Goal: Task Accomplishment & Management: Complete application form

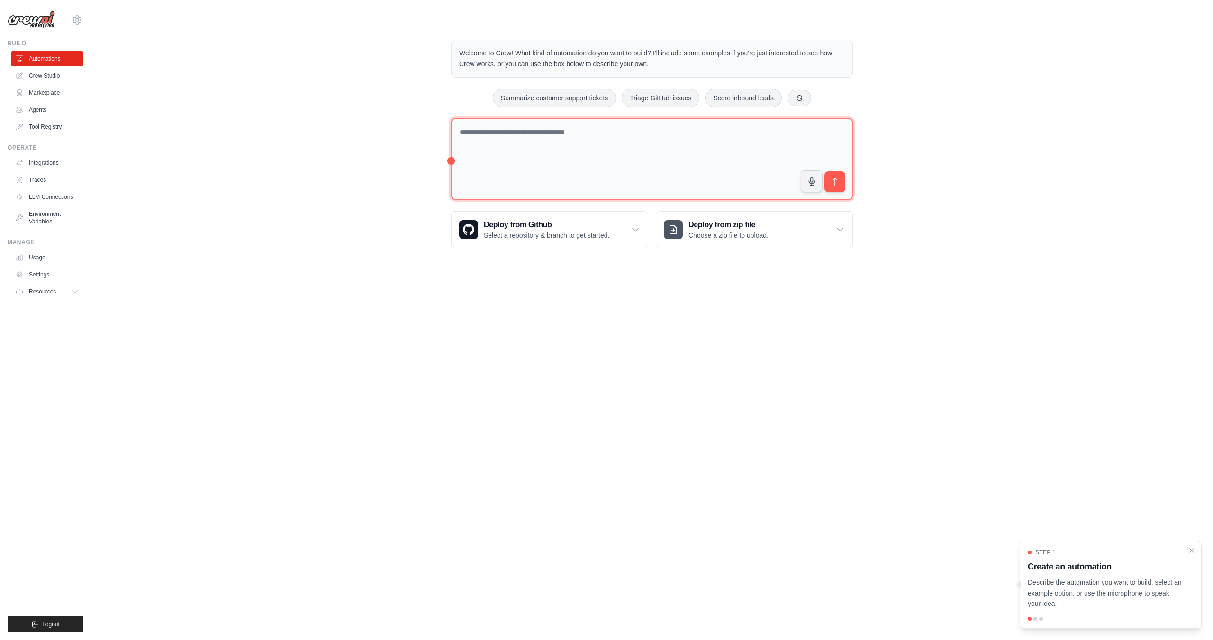
click at [553, 141] on textarea at bounding box center [652, 159] width 402 height 82
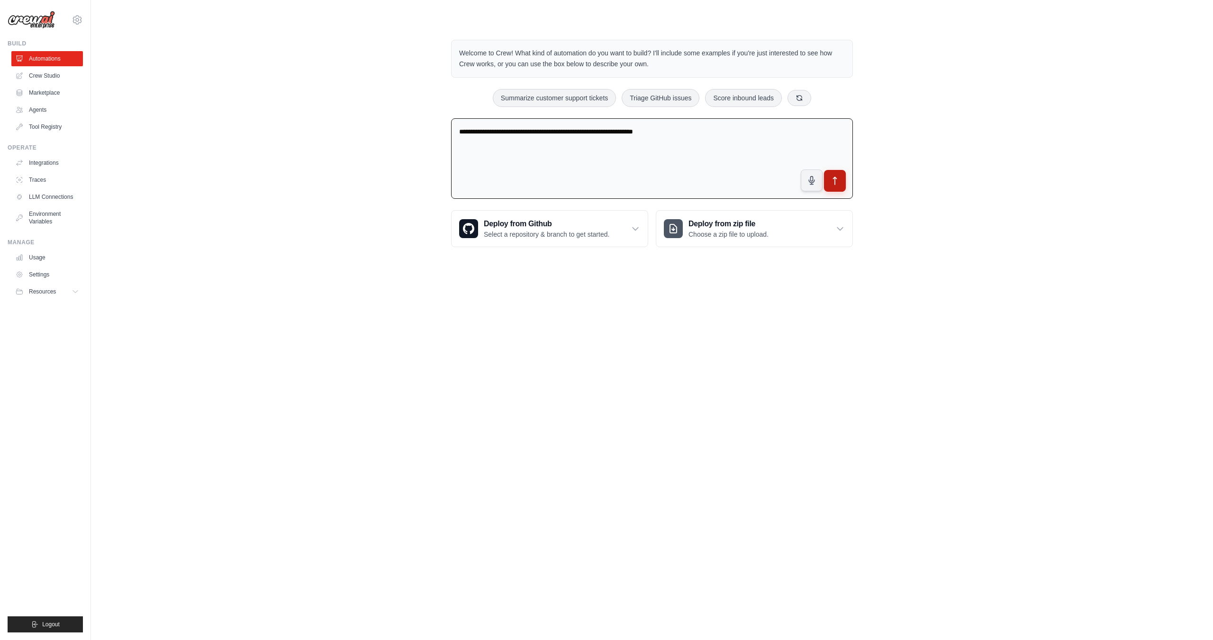
type textarea "**********"
click at [838, 183] on icon "submit" at bounding box center [835, 181] width 10 height 10
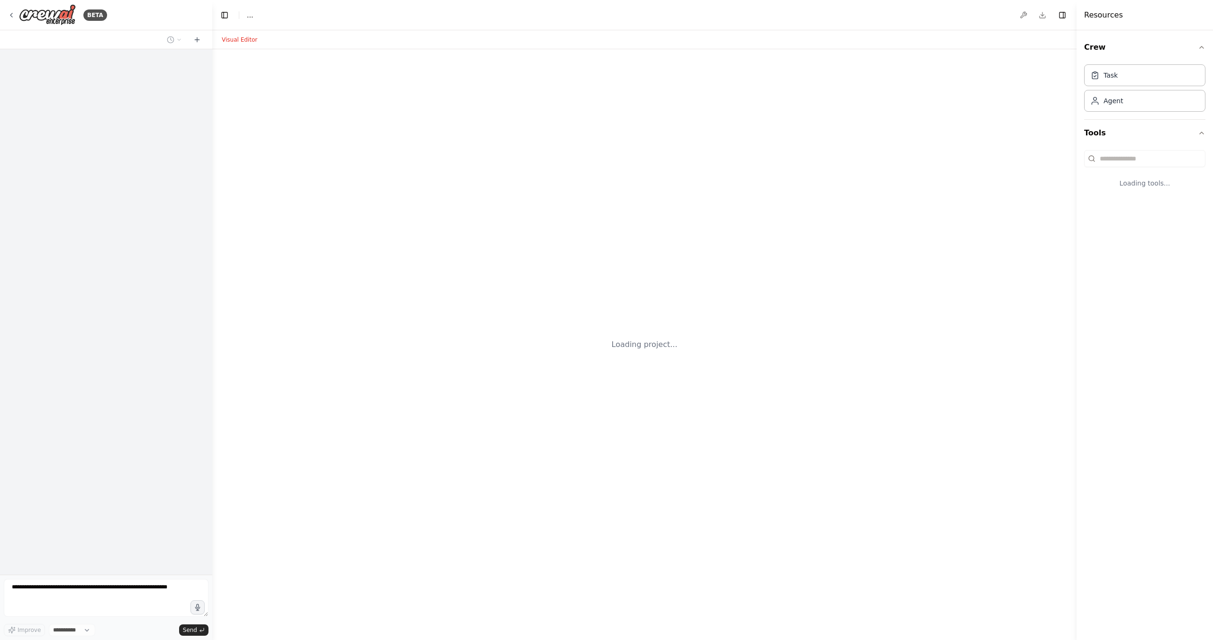
select select "****"
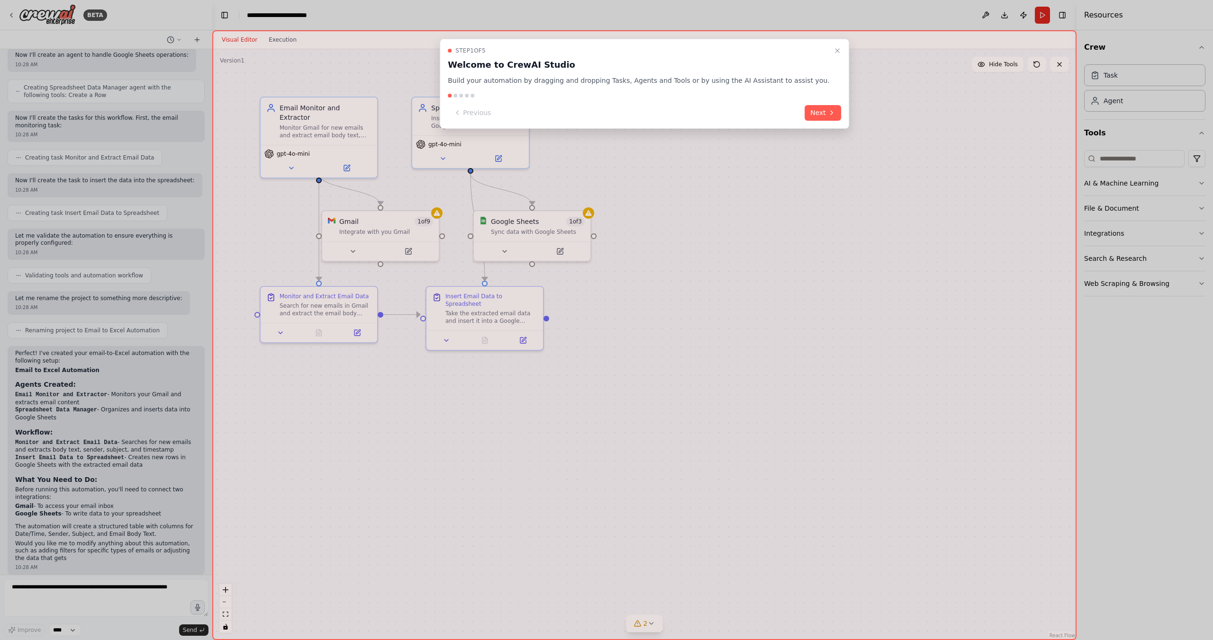
scroll to position [393, 0]
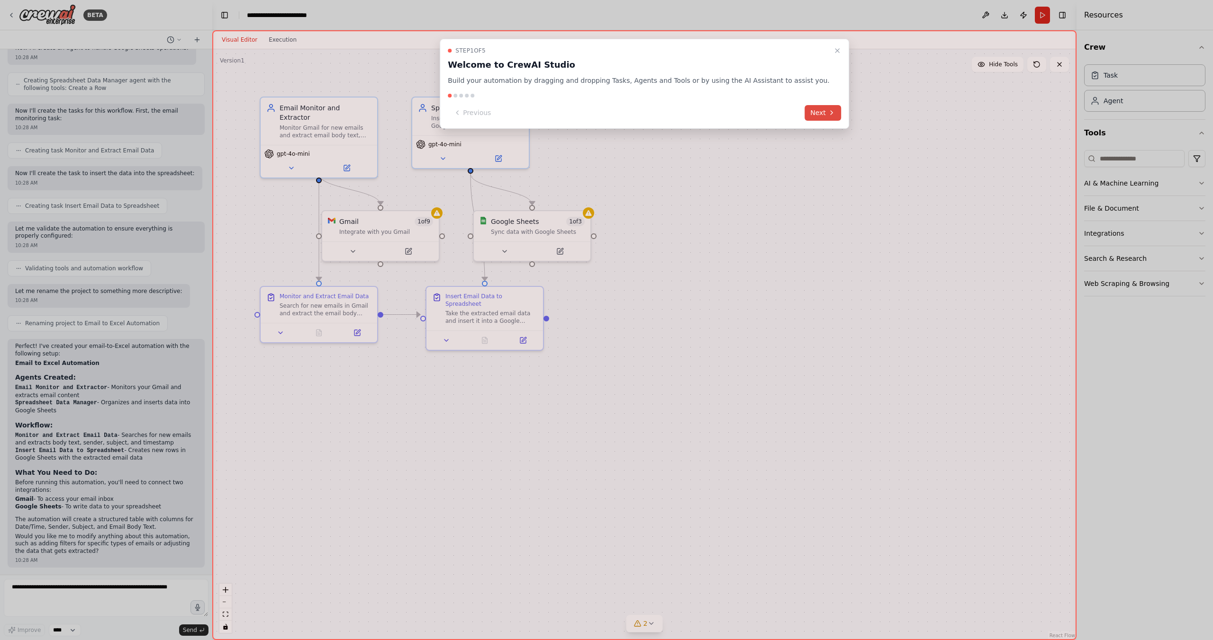
click at [806, 115] on button "Next" at bounding box center [822, 113] width 36 height 16
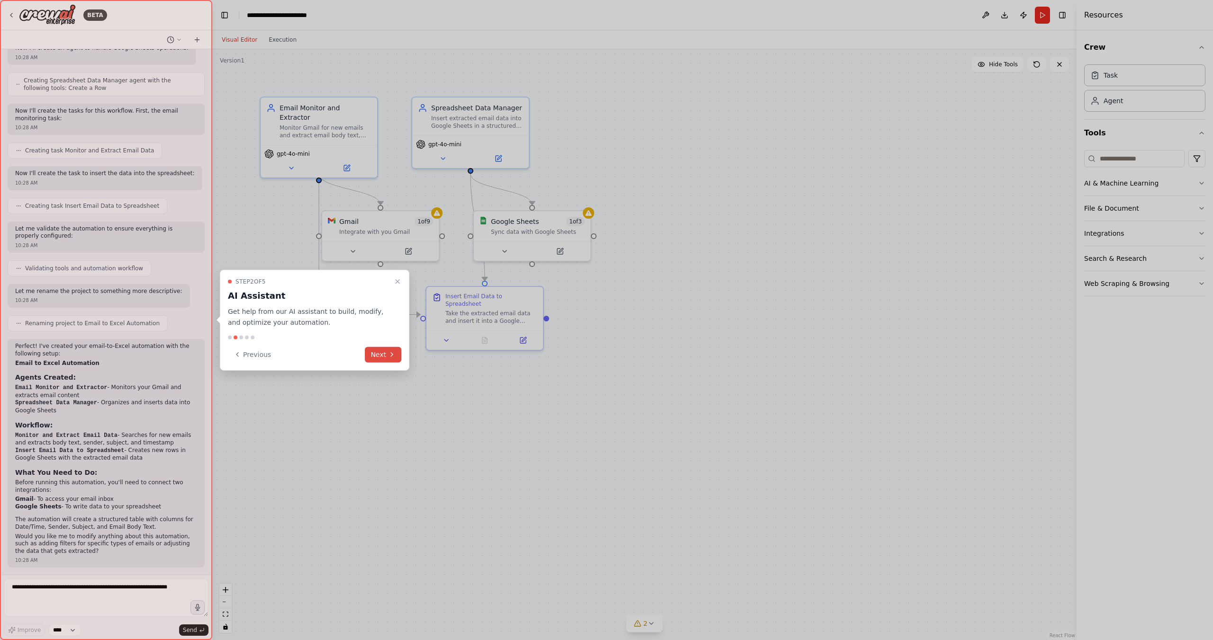
click at [382, 356] on button "Next" at bounding box center [383, 355] width 36 height 16
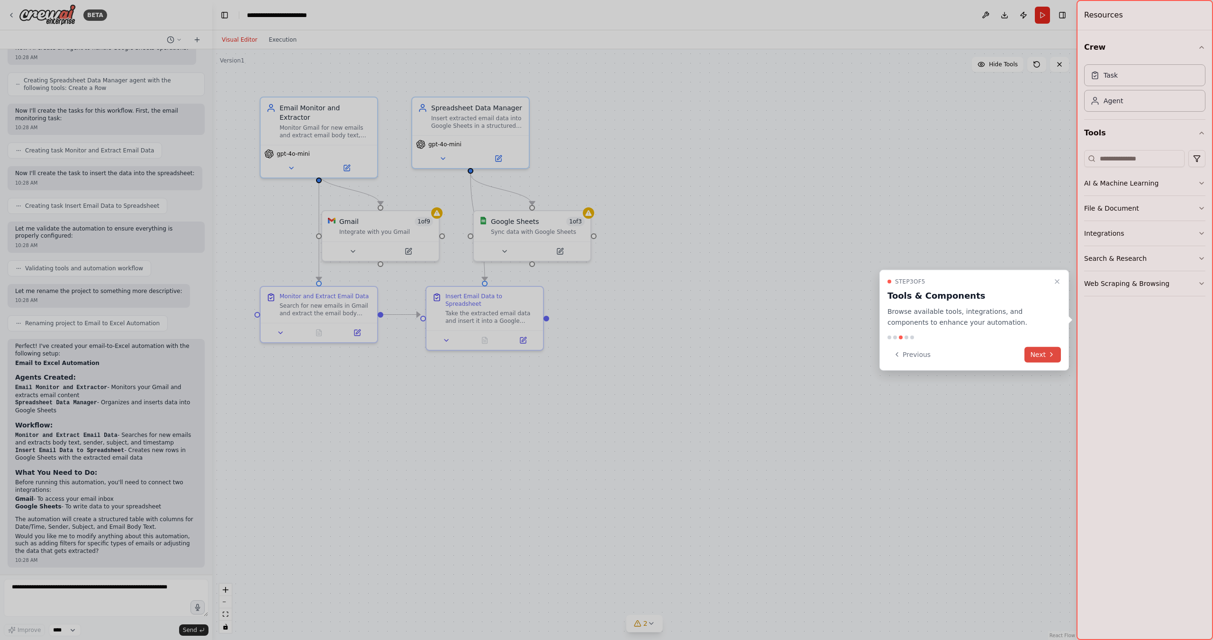
click at [1034, 357] on button "Next" at bounding box center [1042, 355] width 36 height 16
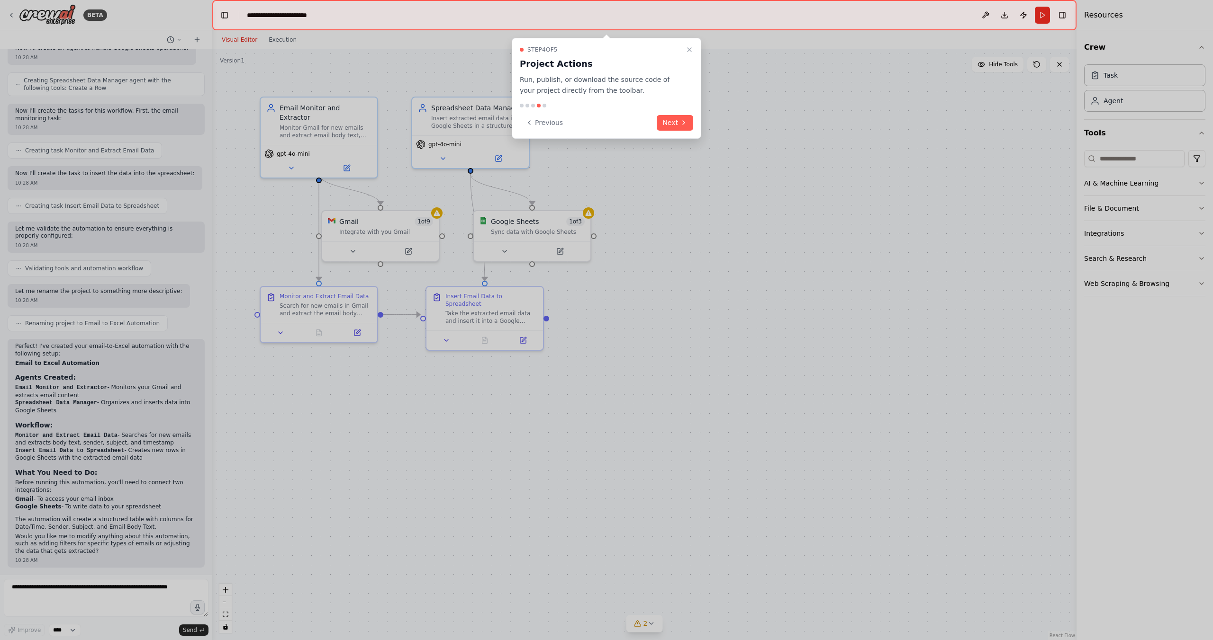
click at [987, 16] on div at bounding box center [644, 15] width 864 height 30
click at [985, 17] on div at bounding box center [644, 15] width 864 height 30
click at [985, 15] on div at bounding box center [644, 15] width 864 height 30
click at [673, 126] on button "Next" at bounding box center [674, 123] width 36 height 16
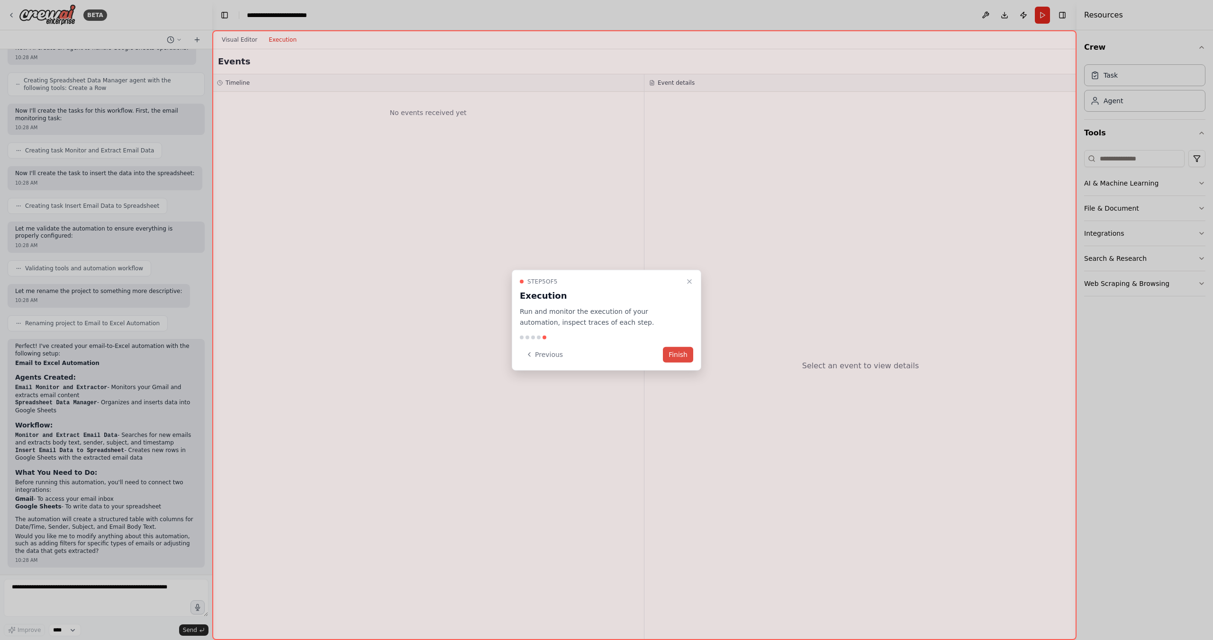
click at [685, 359] on button "Finish" at bounding box center [678, 355] width 30 height 16
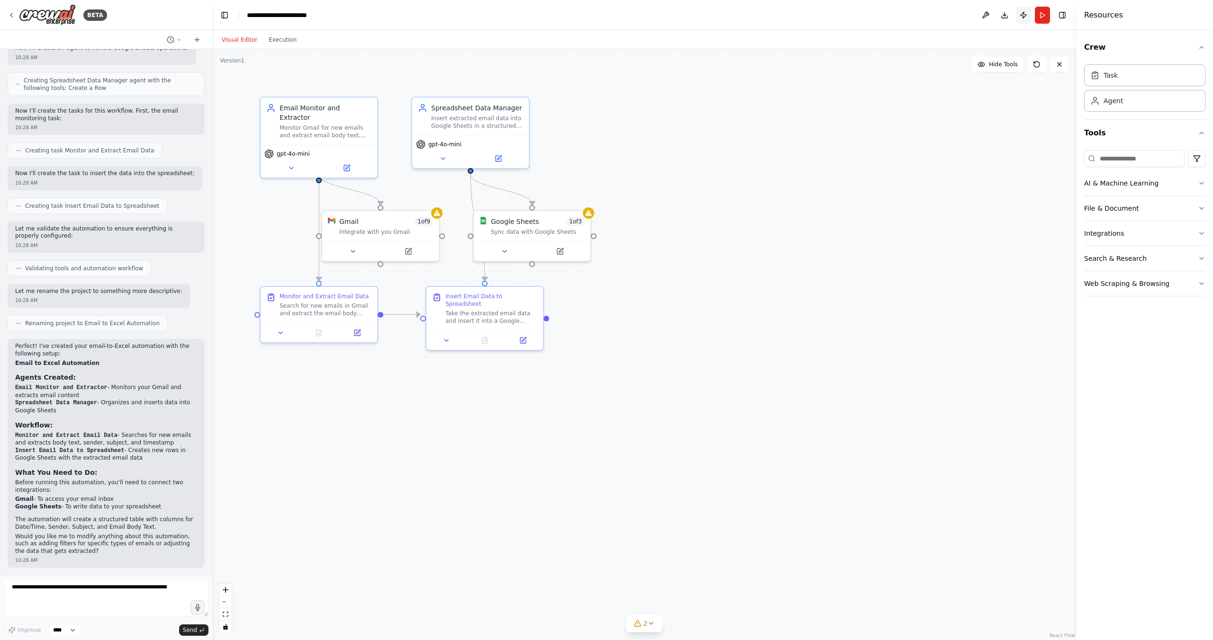
click at [1021, 18] on button "Publish" at bounding box center [1022, 15] width 15 height 17
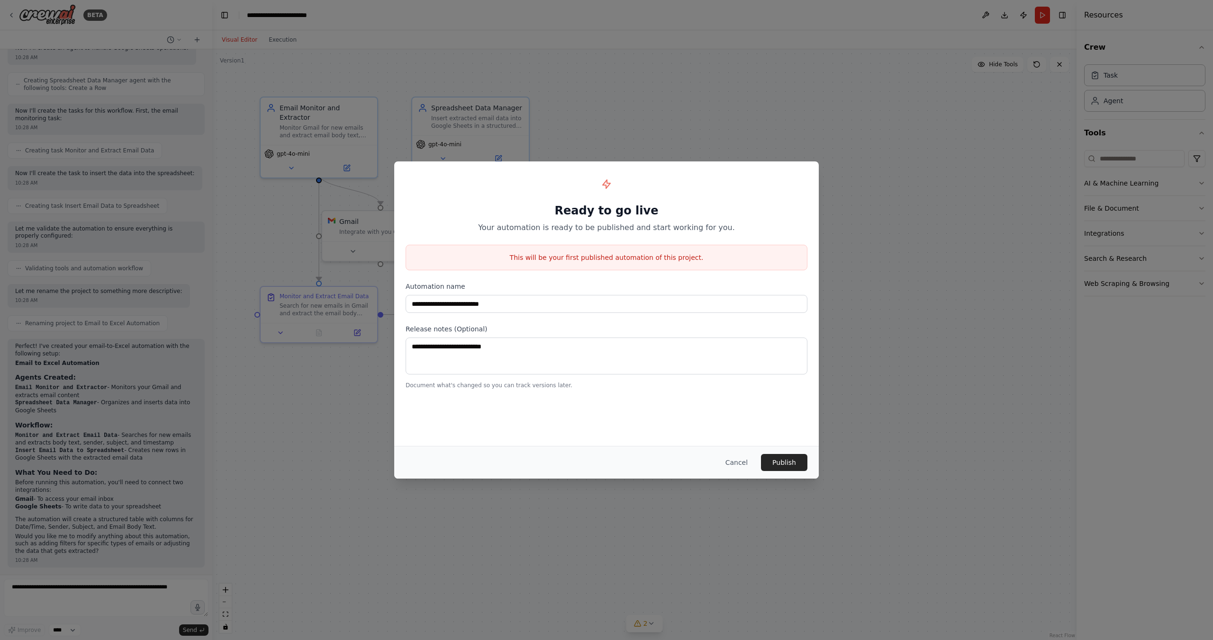
click at [733, 460] on button "Cancel" at bounding box center [736, 462] width 37 height 17
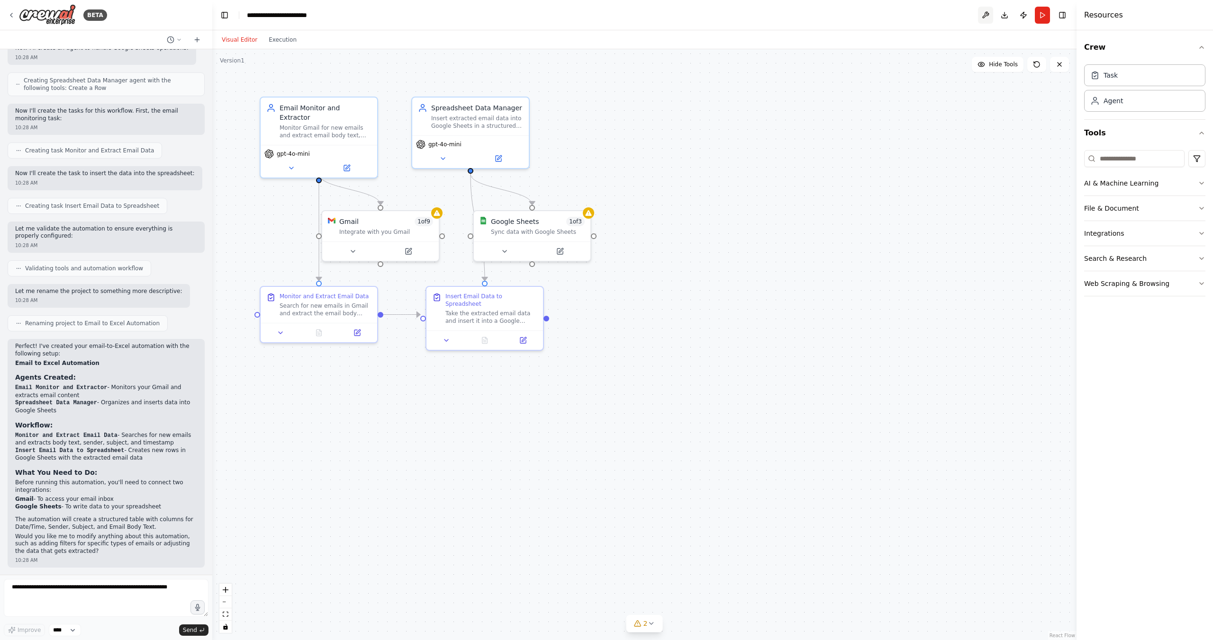
click at [984, 18] on button at bounding box center [985, 15] width 15 height 17
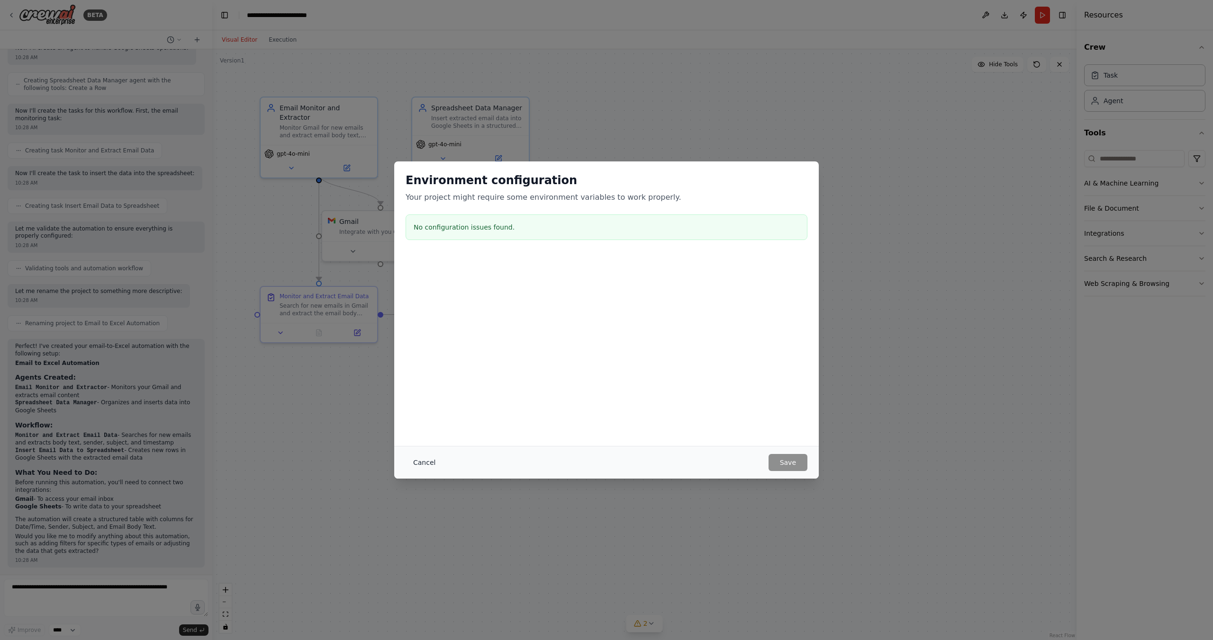
click at [431, 465] on button "Cancel" at bounding box center [423, 462] width 37 height 17
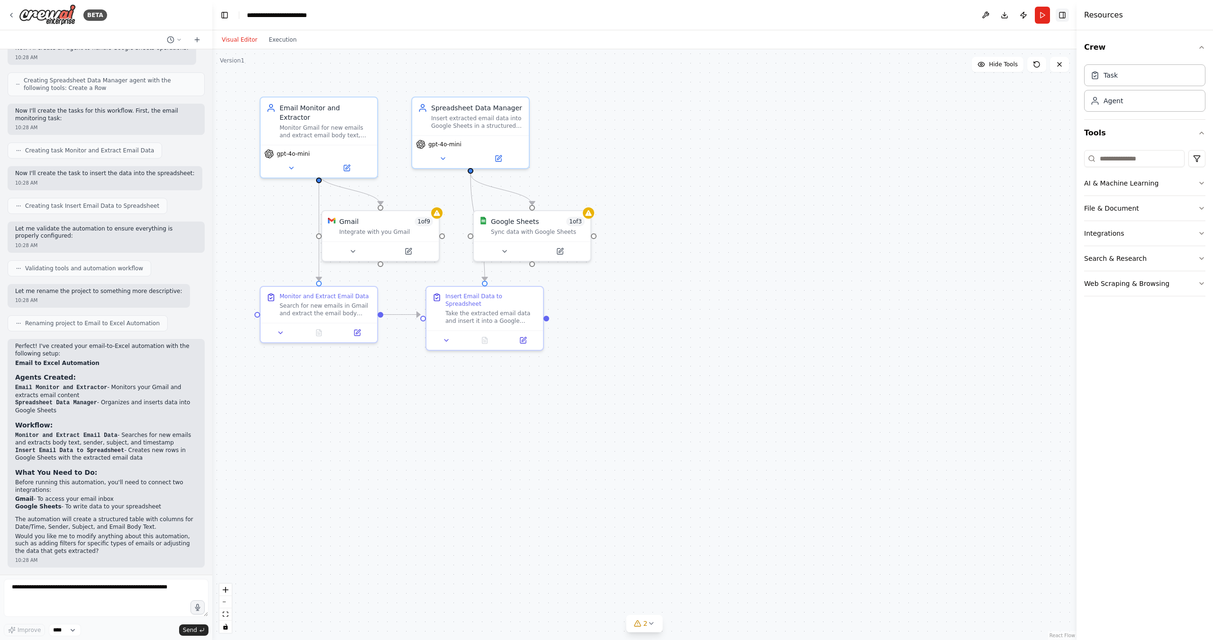
click at [1063, 17] on button "Toggle Right Sidebar" at bounding box center [1061, 15] width 13 height 13
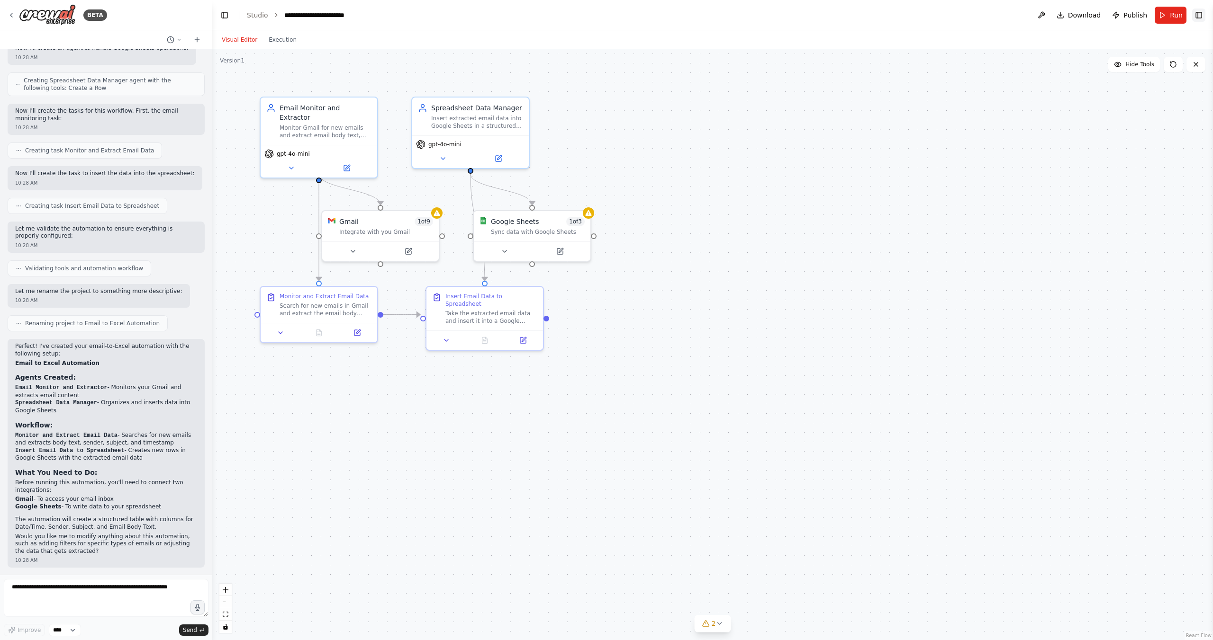
click at [1197, 16] on button "Toggle Right Sidebar" at bounding box center [1198, 15] width 13 height 13
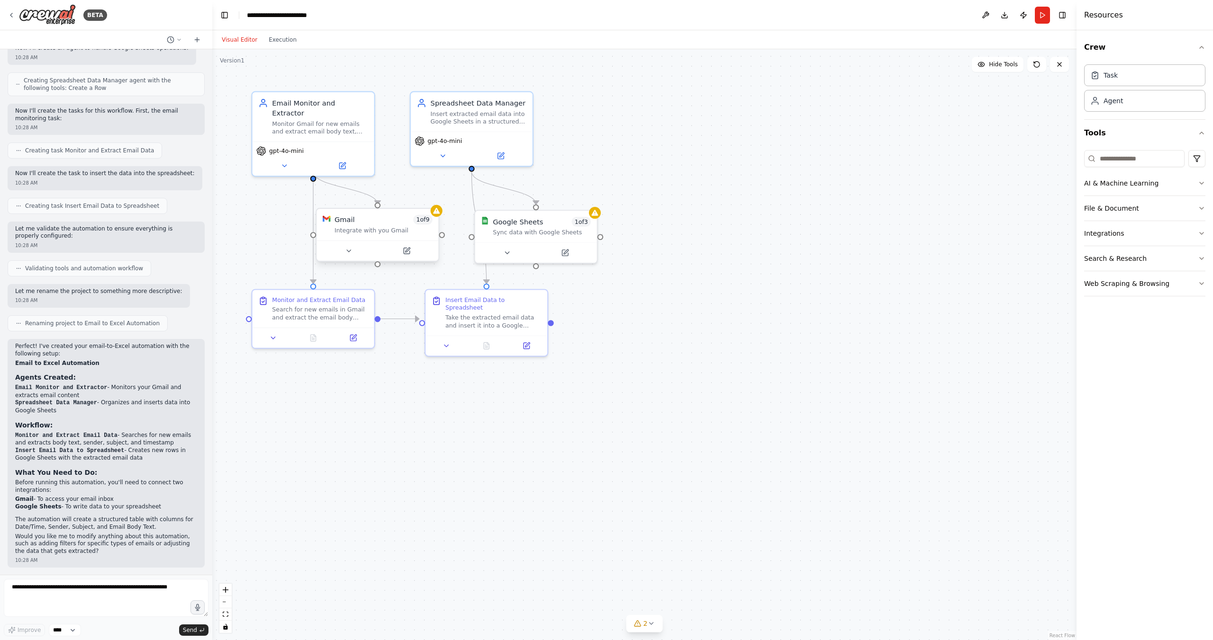
click at [409, 227] on div "Integrate with you Gmail" at bounding box center [383, 231] width 98 height 8
click at [354, 254] on button at bounding box center [349, 251] width 56 height 12
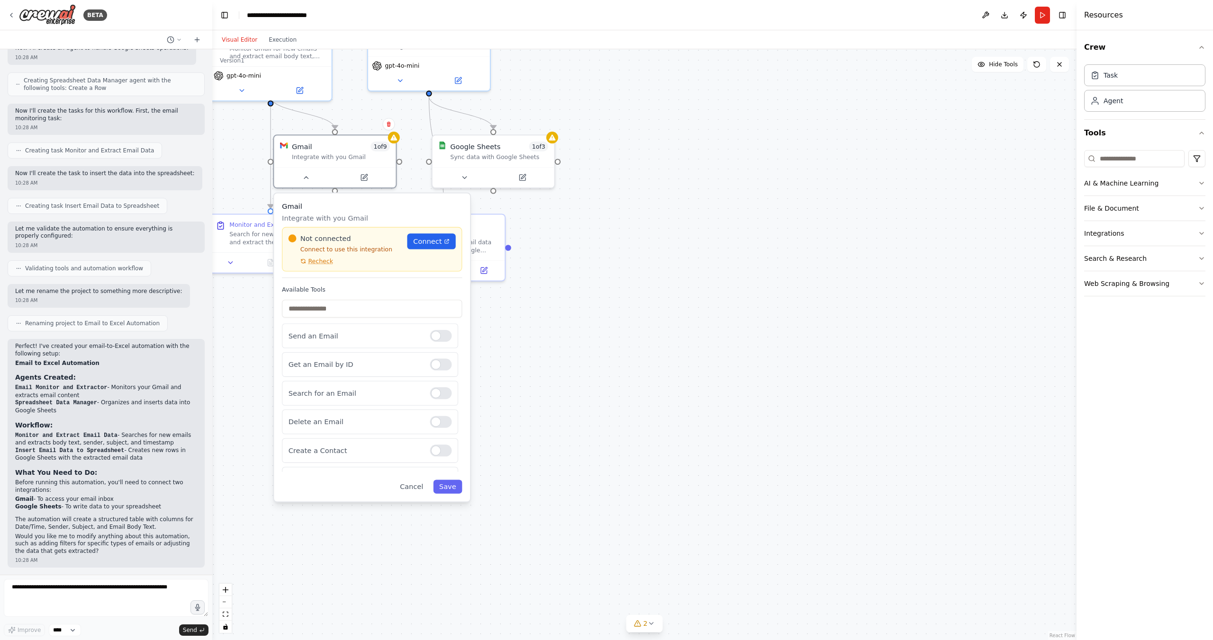
drag, startPoint x: 623, startPoint y: 389, endPoint x: 586, endPoint y: 320, distance: 78.6
click at [427, 242] on span "Connect" at bounding box center [426, 240] width 28 height 10
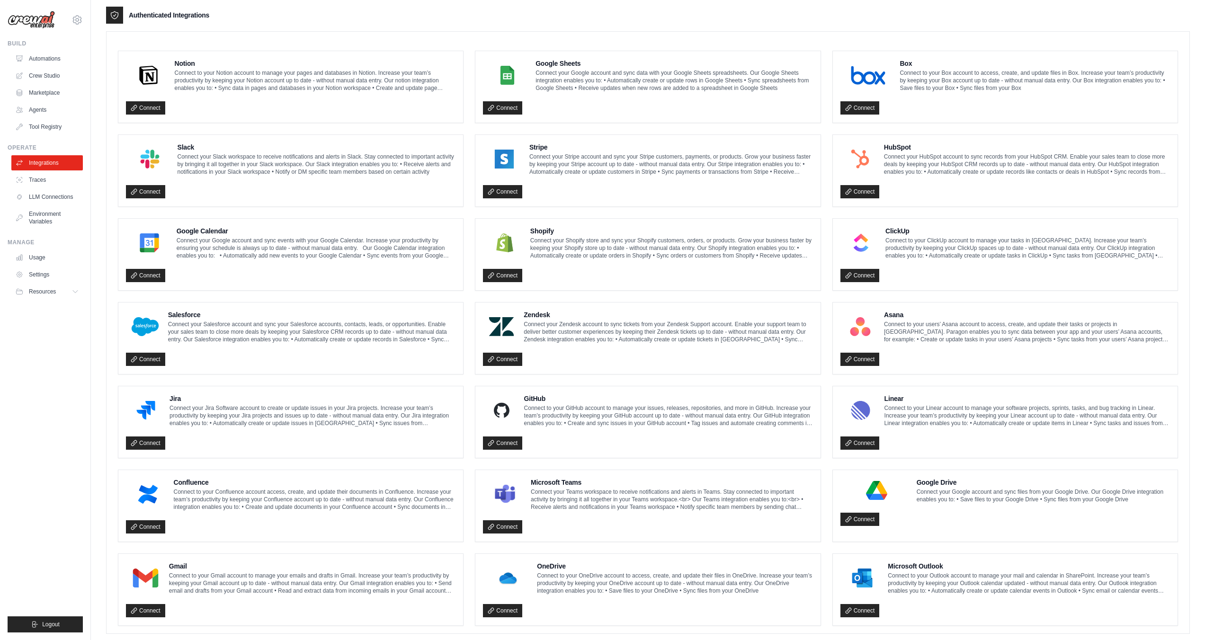
scroll to position [246, 0]
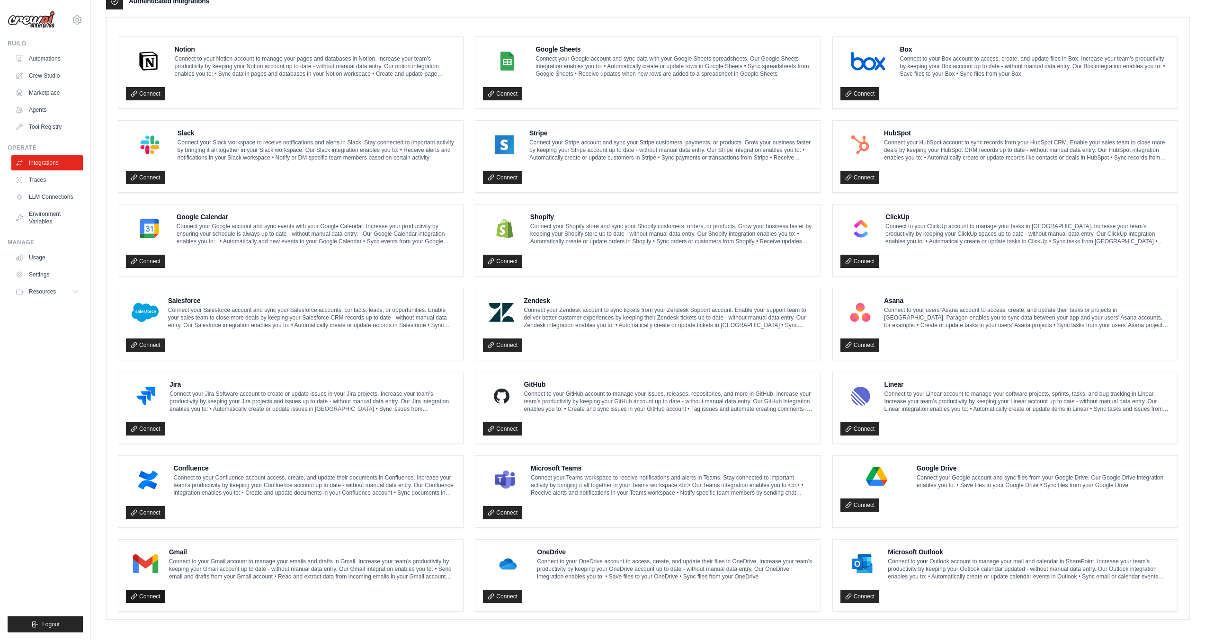
click at [144, 594] on link "Connect" at bounding box center [145, 596] width 39 height 13
drag, startPoint x: 153, startPoint y: 570, endPoint x: 162, endPoint y: 569, distance: 8.6
click at [153, 570] on div at bounding box center [145, 564] width 39 height 25
click at [234, 566] on p "Connect to your Gmail account to manage your emails and drafts in Gmail. Increa…" at bounding box center [312, 569] width 287 height 23
click at [865, 510] on link "Connect" at bounding box center [860, 505] width 39 height 13
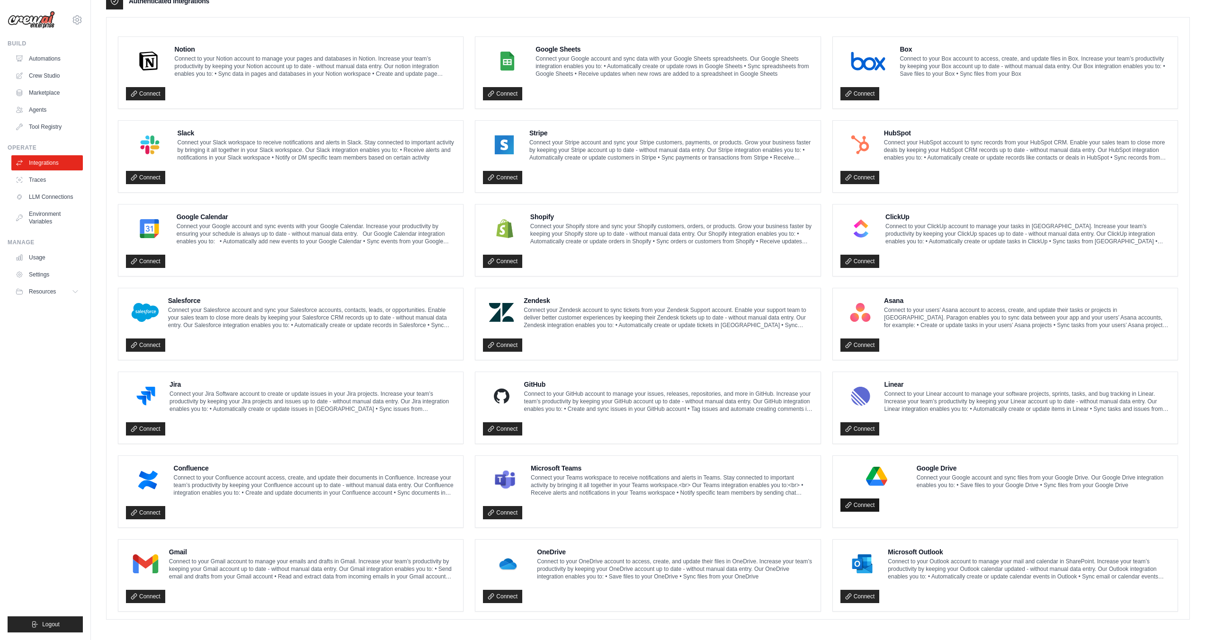
click at [856, 512] on link "Connect" at bounding box center [860, 505] width 39 height 13
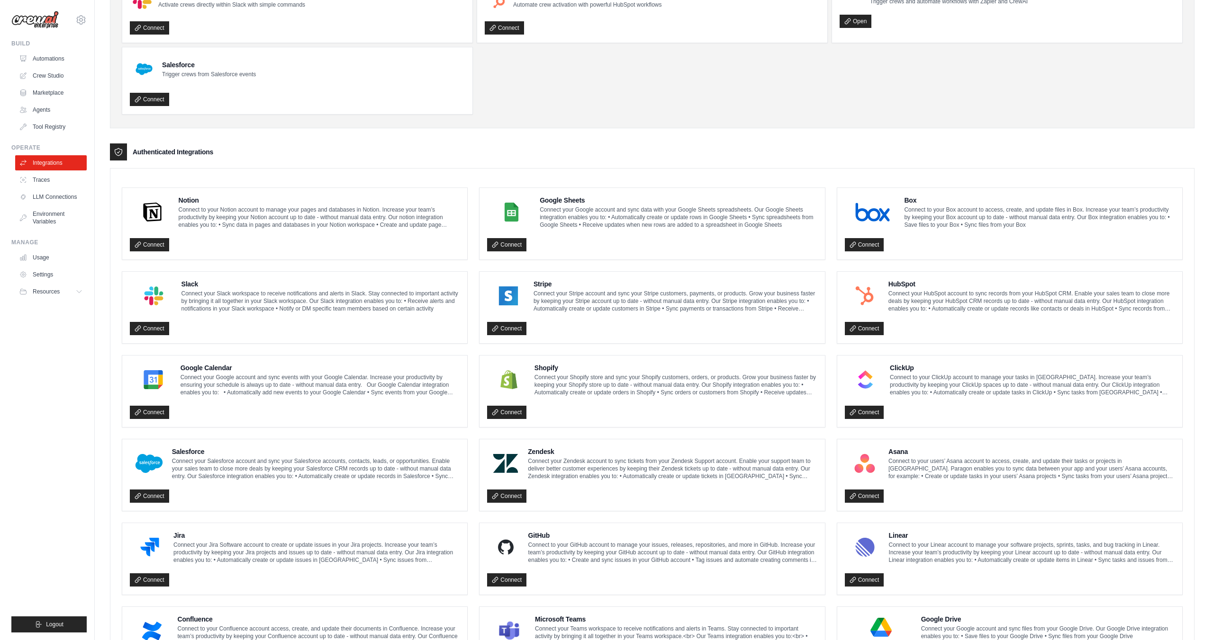
scroll to position [0, 0]
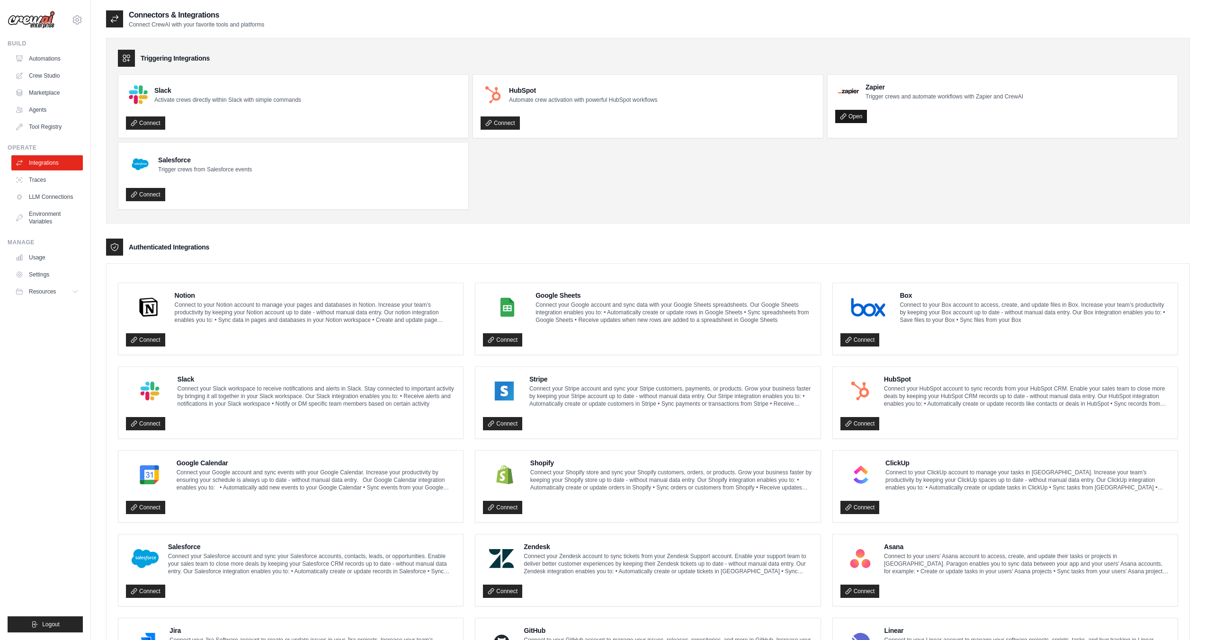
click at [853, 114] on link "Open" at bounding box center [852, 116] width 32 height 13
click at [55, 59] on link "Automations" at bounding box center [48, 58] width 72 height 15
click at [47, 76] on link "Crew Studio" at bounding box center [48, 75] width 72 height 15
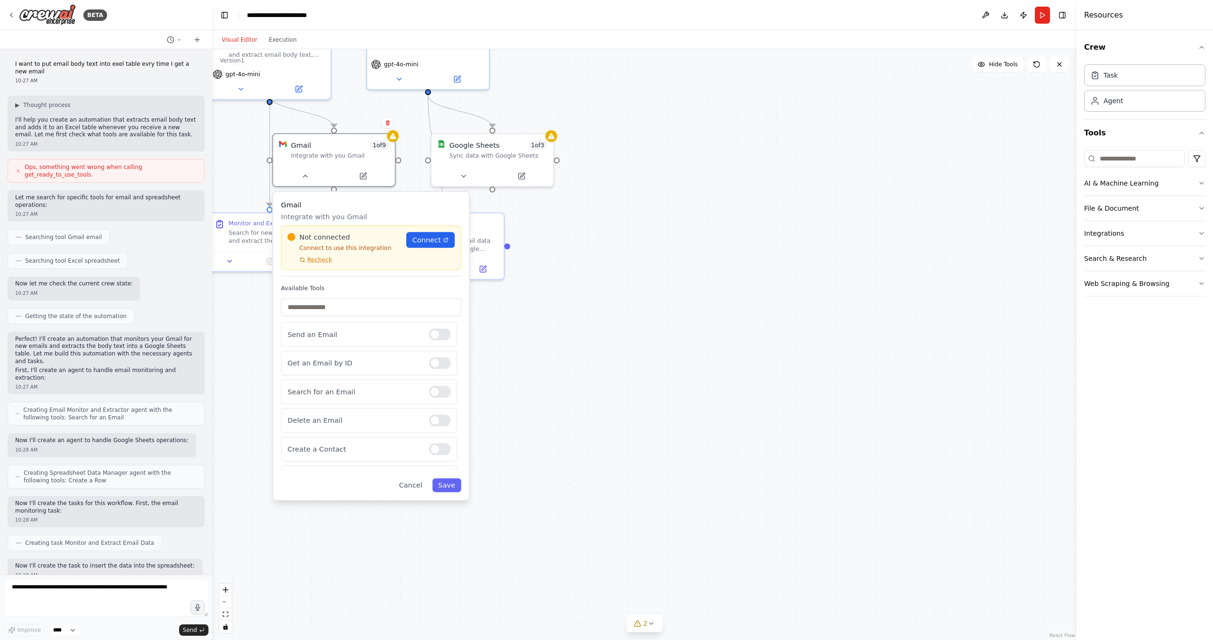
scroll to position [393, 0]
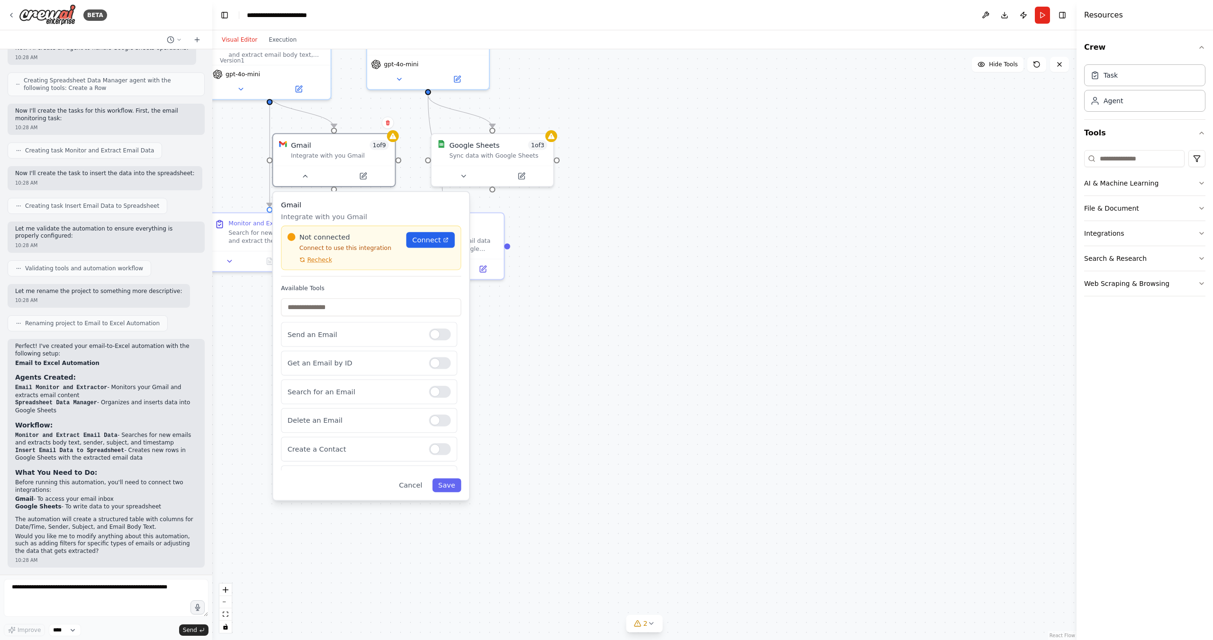
drag, startPoint x: 726, startPoint y: 261, endPoint x: 709, endPoint y: 269, distance: 18.0
click at [726, 261] on div ".deletable-edge-delete-btn { width: 20px; height: 20px; border: 0px solid #ffff…" at bounding box center [644, 344] width 864 height 591
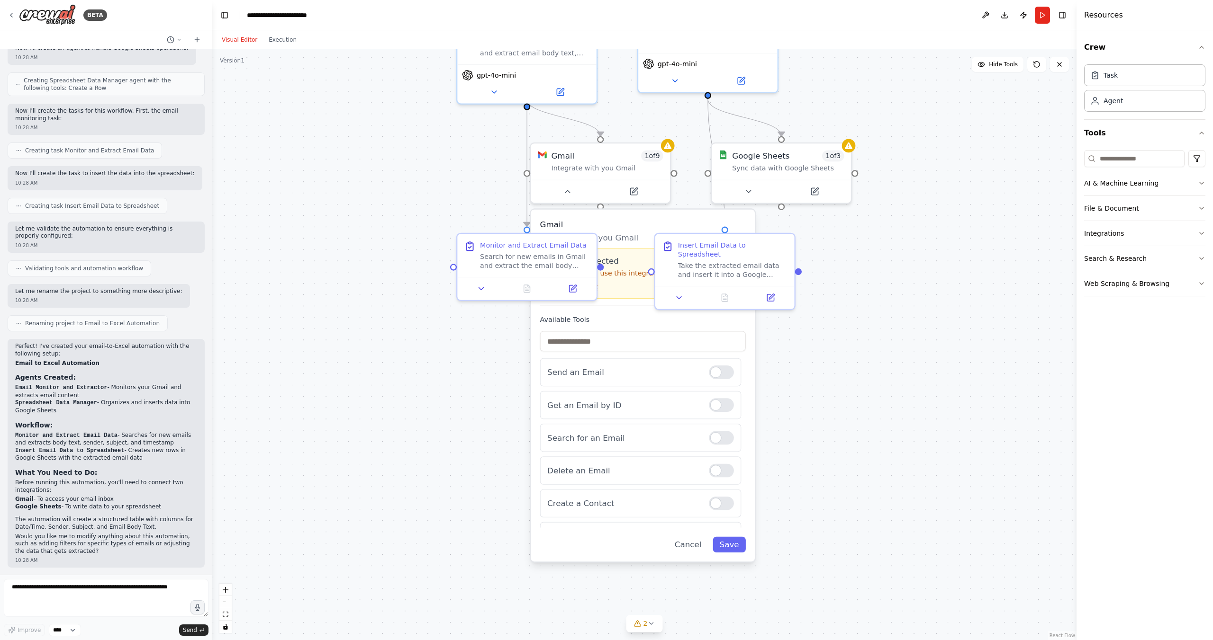
drag, startPoint x: 412, startPoint y: 169, endPoint x: 683, endPoint y: 179, distance: 271.6
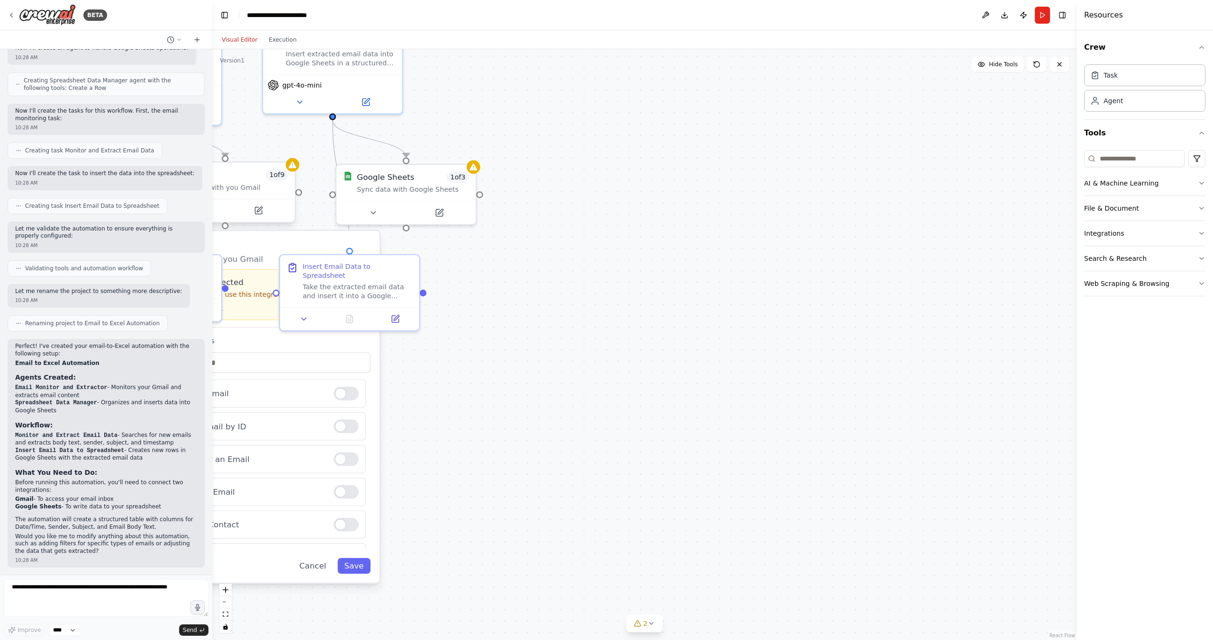
drag, startPoint x: 537, startPoint y: 193, endPoint x: 225, endPoint y: 207, distance: 312.9
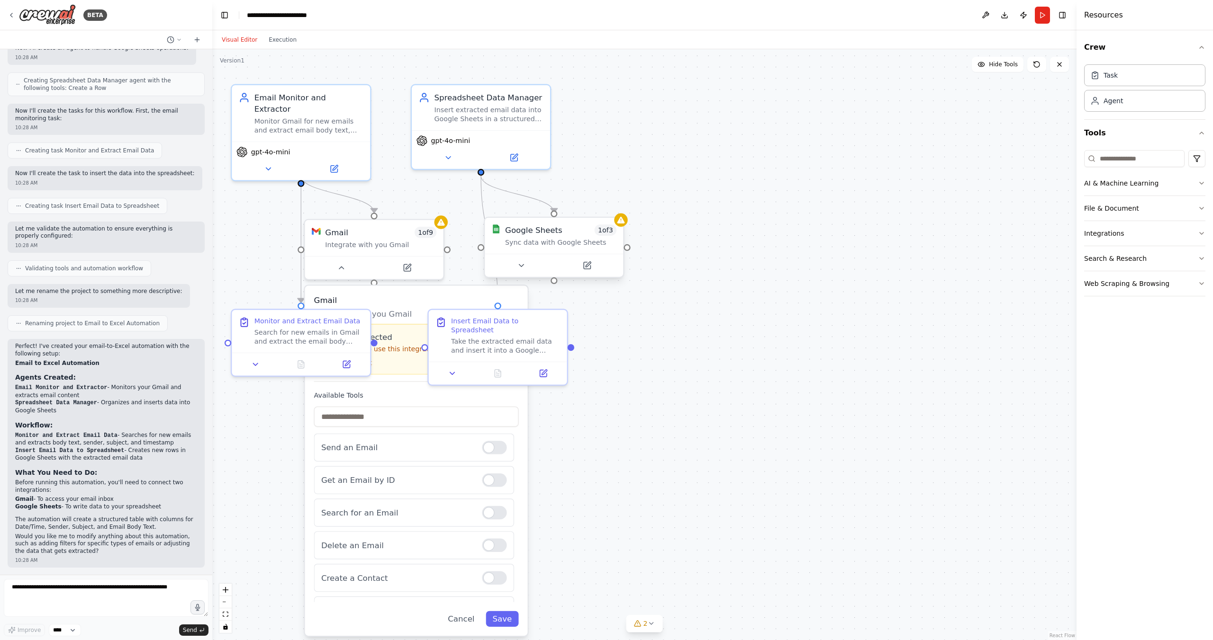
drag, startPoint x: 352, startPoint y: 224, endPoint x: 552, endPoint y: 301, distance: 214.5
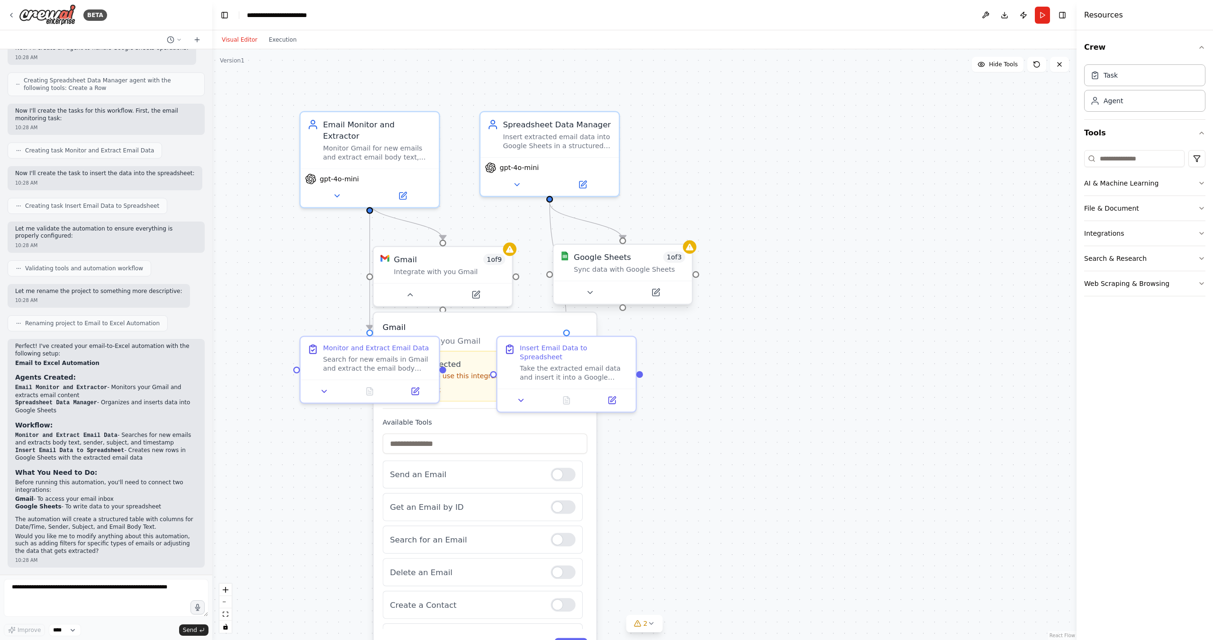
click at [677, 261] on span "1 of 3" at bounding box center [674, 257] width 22 height 11
click at [684, 267] on div "Sync data with Google Sheets" at bounding box center [634, 269] width 111 height 9
click at [683, 262] on span "1 of 3" at bounding box center [680, 257] width 22 height 11
click at [501, 259] on span "1 of 9" at bounding box center [494, 257] width 22 height 11
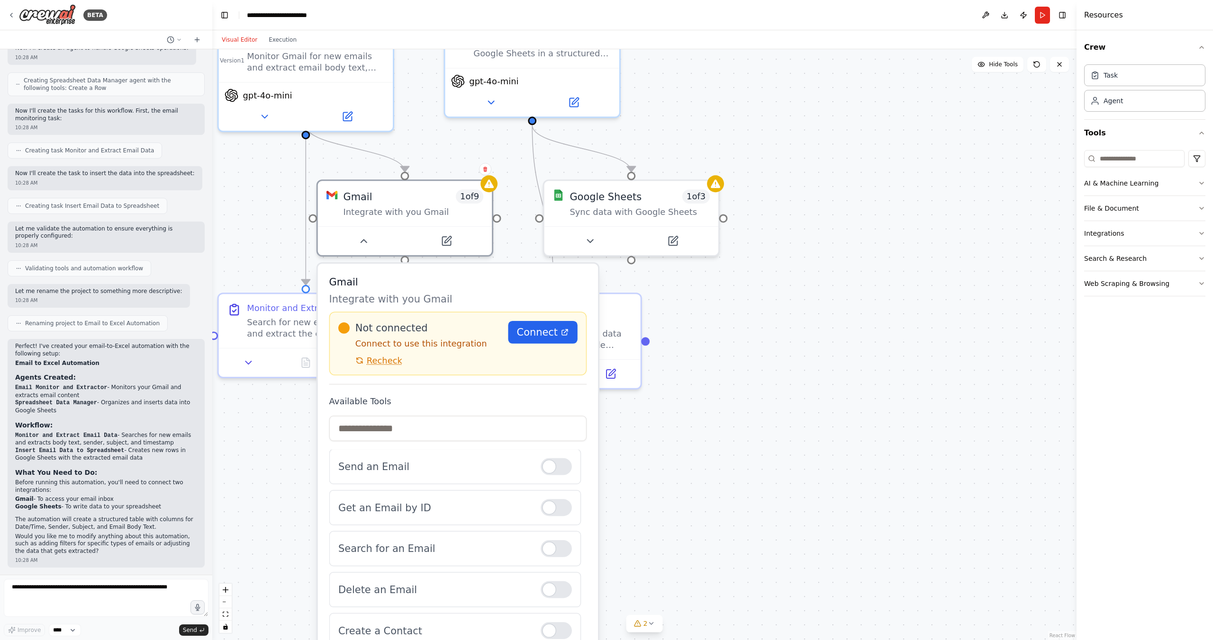
scroll to position [0, 0]
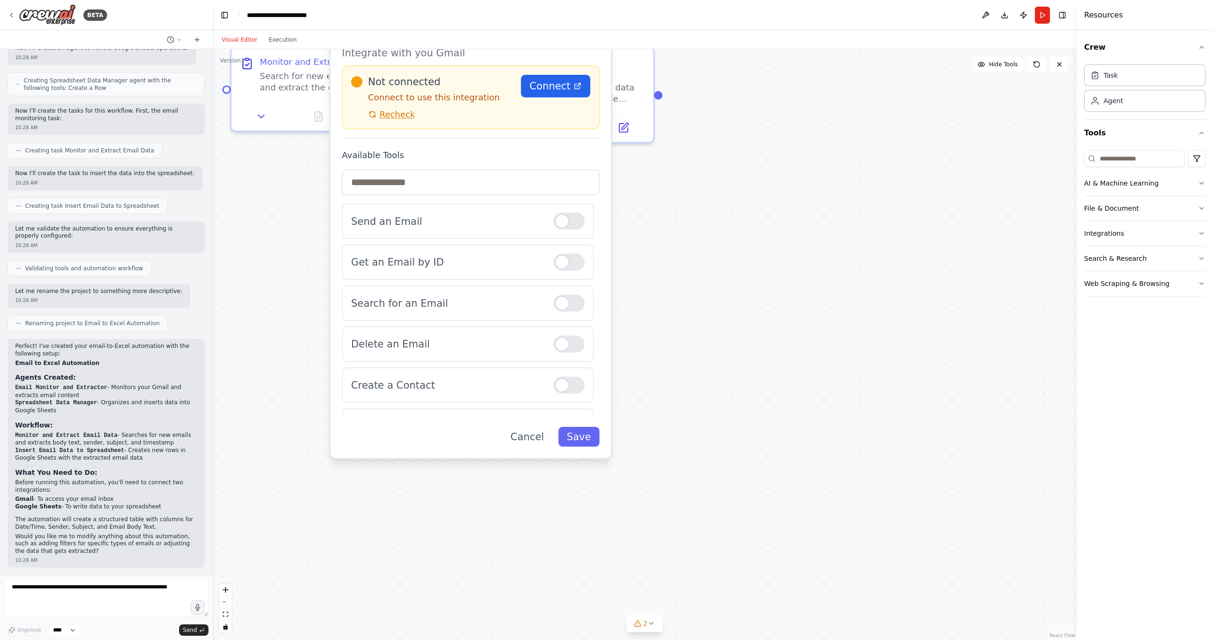
drag, startPoint x: 651, startPoint y: 476, endPoint x: 663, endPoint y: 211, distance: 265.5
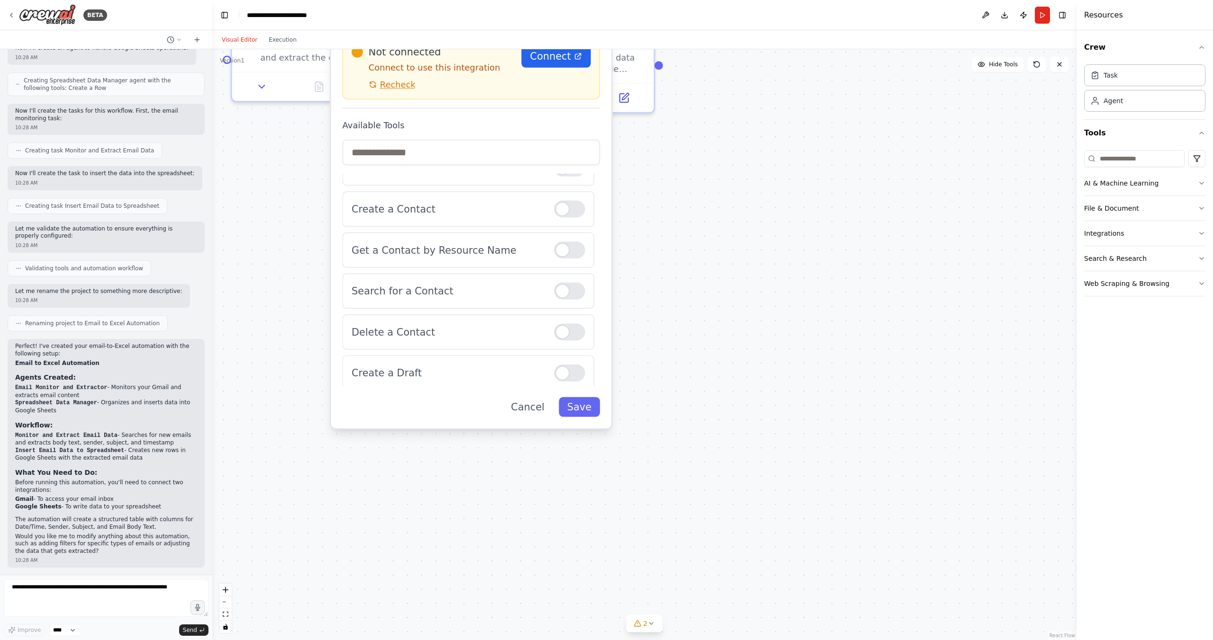
scroll to position [101, 0]
click at [584, 410] on button "Save" at bounding box center [578, 407] width 41 height 20
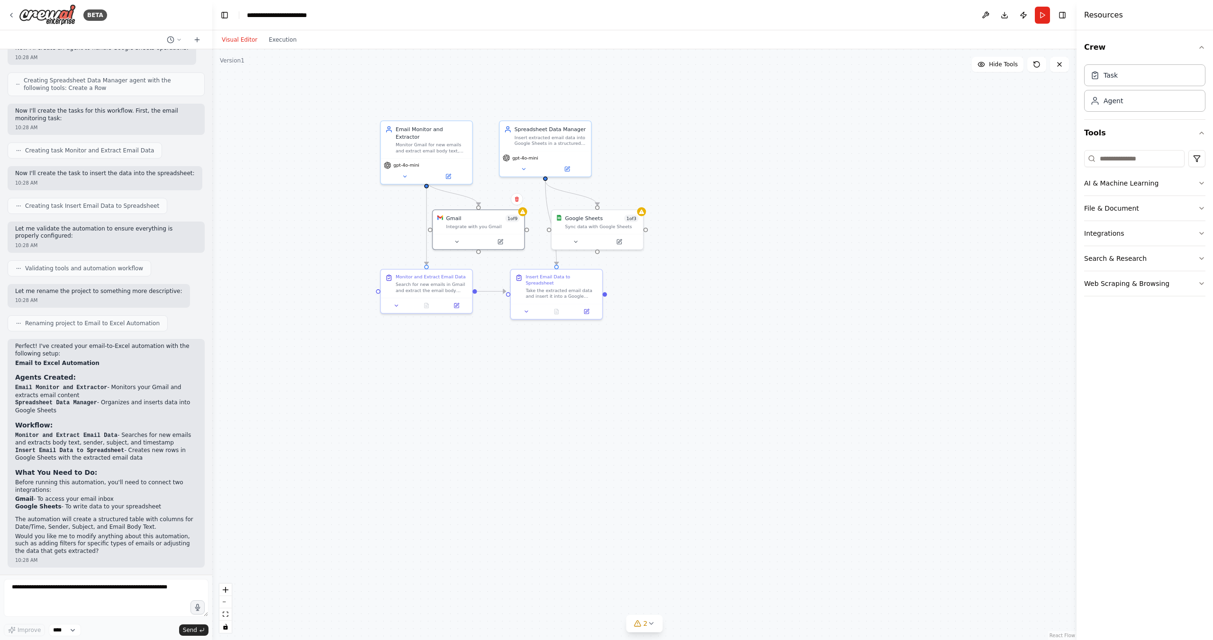
drag, startPoint x: 532, startPoint y: 254, endPoint x: 531, endPoint y: 416, distance: 162.5
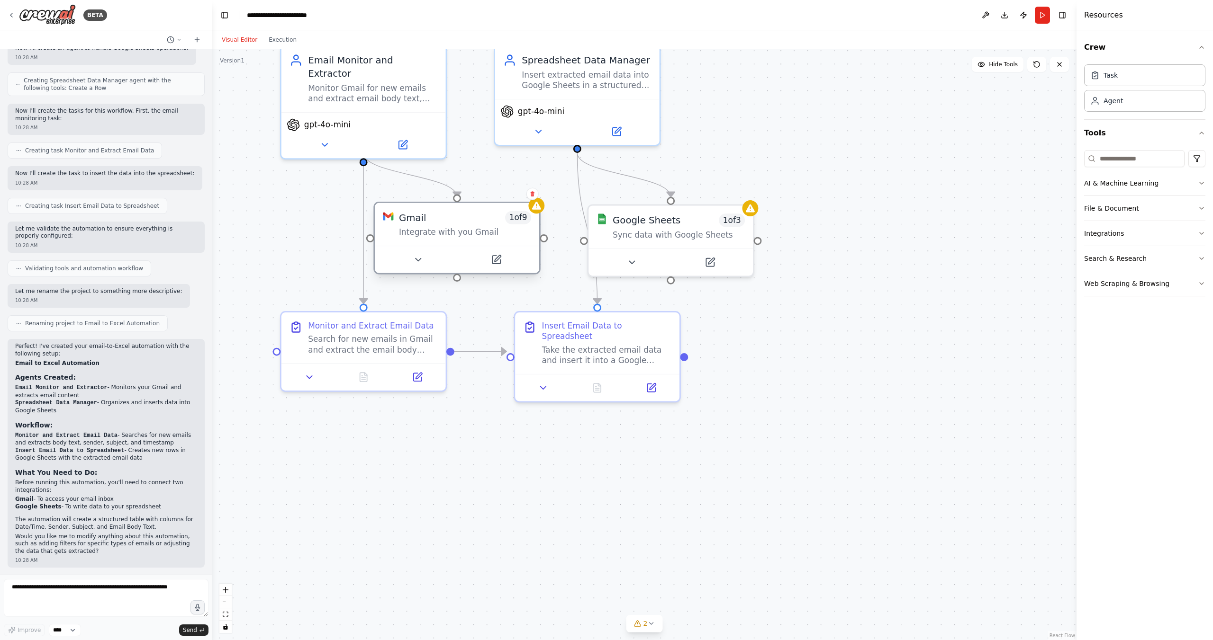
click at [484, 243] on div "Gmail 1 of 9 Integrate with you Gmail" at bounding box center [457, 224] width 164 height 43
click at [419, 269] on div at bounding box center [457, 259] width 164 height 27
click at [417, 263] on icon at bounding box center [418, 259] width 11 height 11
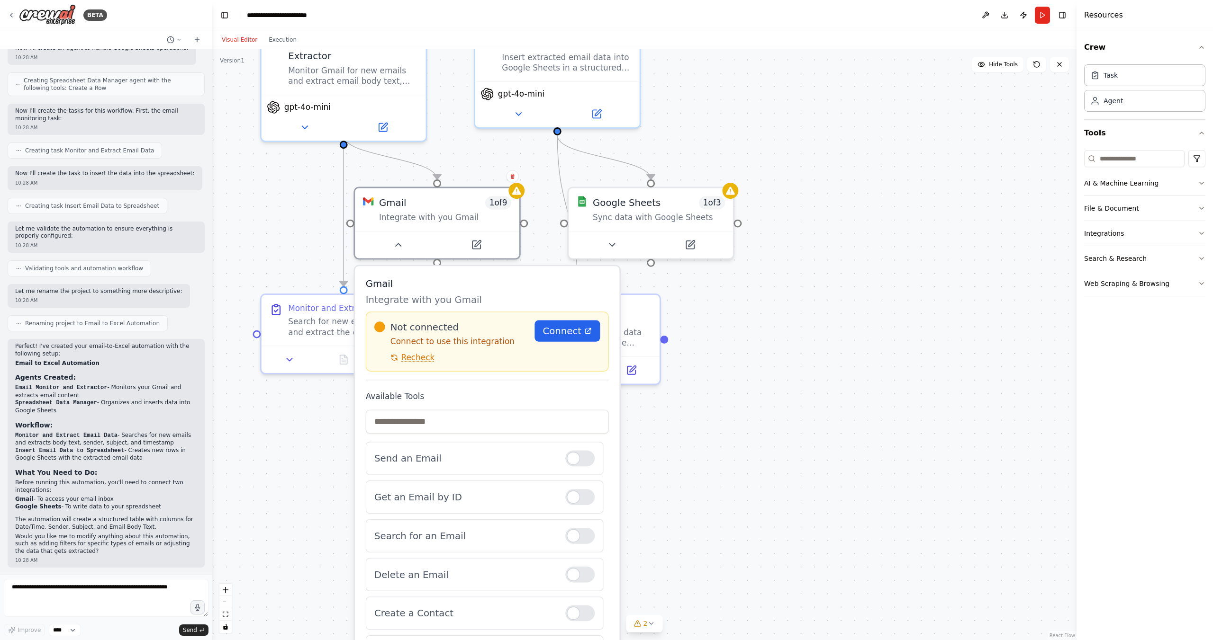
drag, startPoint x: 543, startPoint y: 244, endPoint x: 522, endPoint y: 227, distance: 27.2
click at [522, 227] on div ".deletable-edge-delete-btn { width: 20px; height: 20px; border: 0px solid #ffff…" at bounding box center [644, 344] width 864 height 591
click at [780, 229] on div ".deletable-edge-delete-btn { width: 20px; height: 20px; border: 0px solid #ffff…" at bounding box center [644, 344] width 864 height 591
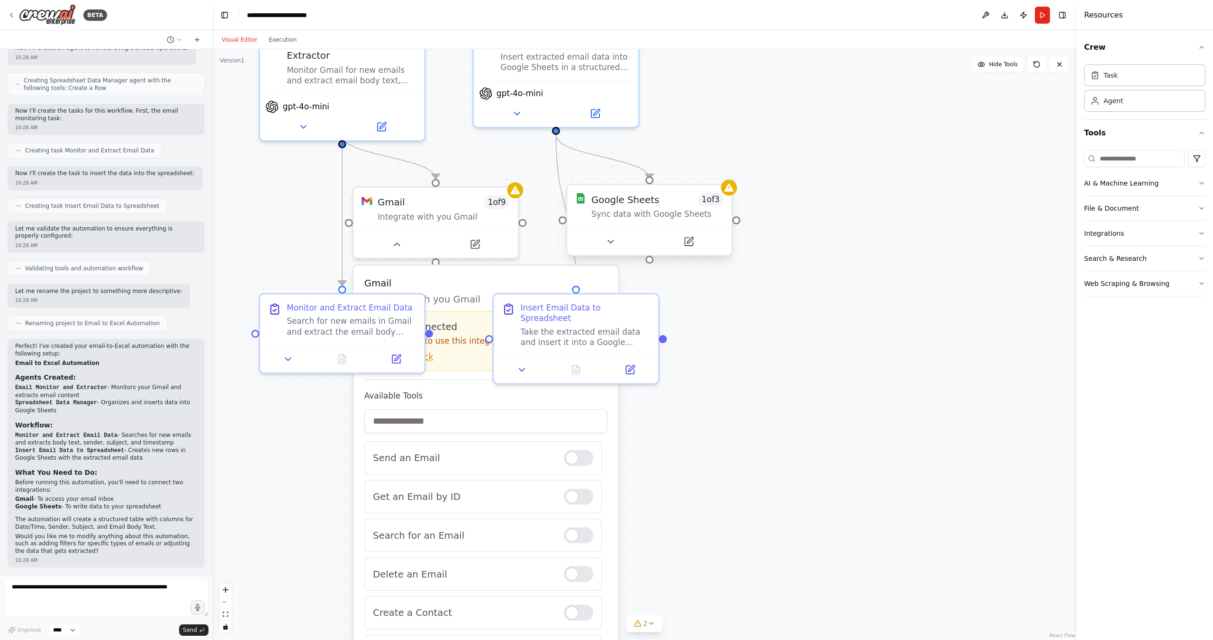
click at [736, 221] on div at bounding box center [736, 220] width 8 height 8
drag, startPoint x: 737, startPoint y: 220, endPoint x: 775, endPoint y: 121, distance: 106.0
click at [777, 121] on div ".deletable-edge-delete-btn { width: 20px; height: 20px; border: 0px solid #ffff…" at bounding box center [644, 344] width 864 height 591
drag, startPoint x: 735, startPoint y: 221, endPoint x: 744, endPoint y: 228, distance: 11.5
click at [735, 221] on div at bounding box center [736, 223] width 8 height 8
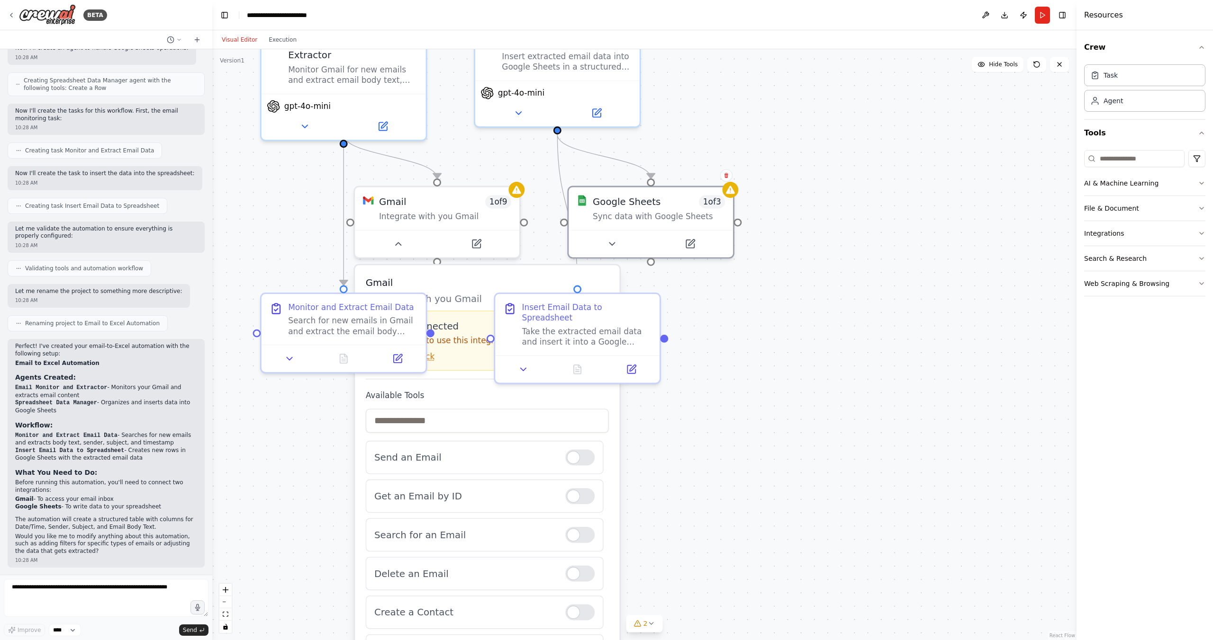
drag, startPoint x: 740, startPoint y: 224, endPoint x: 764, endPoint y: 239, distance: 28.3
click at [764, 239] on div ".deletable-edge-delete-btn { width: 20px; height: 20px; border: 0px solid #ffff…" at bounding box center [644, 344] width 864 height 591
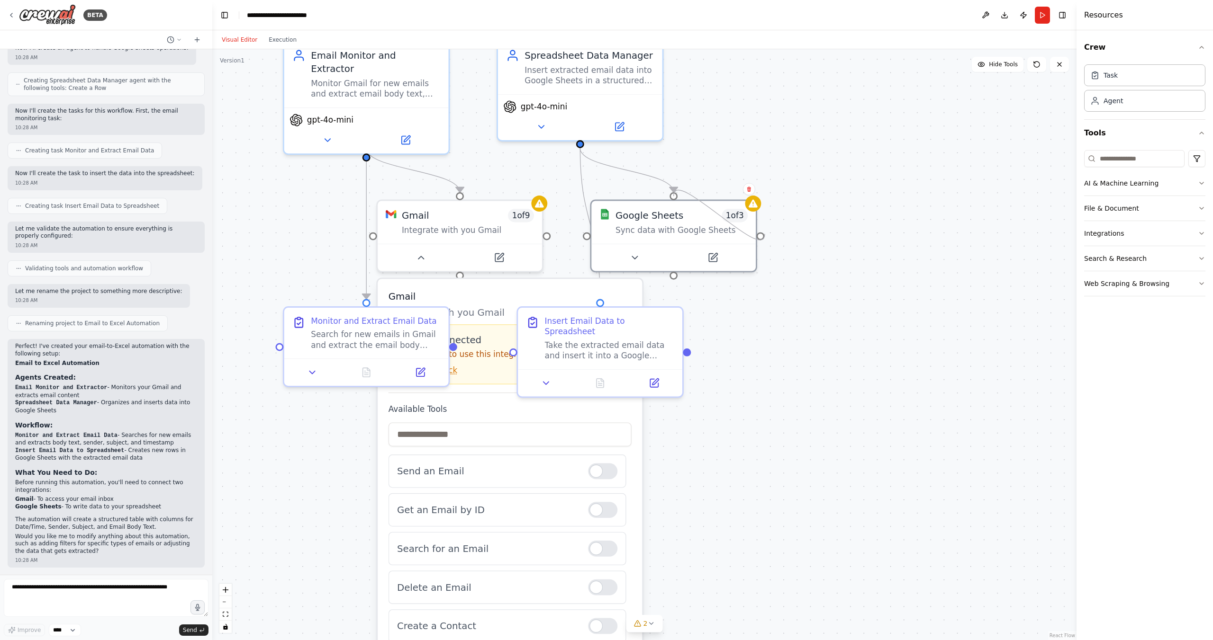
drag, startPoint x: 758, startPoint y: 235, endPoint x: 765, endPoint y: 234, distance: 7.2
click at [765, 234] on div ".deletable-edge-delete-btn { width: 20px; height: 20px; border: 0px solid #ffff…" at bounding box center [644, 344] width 864 height 591
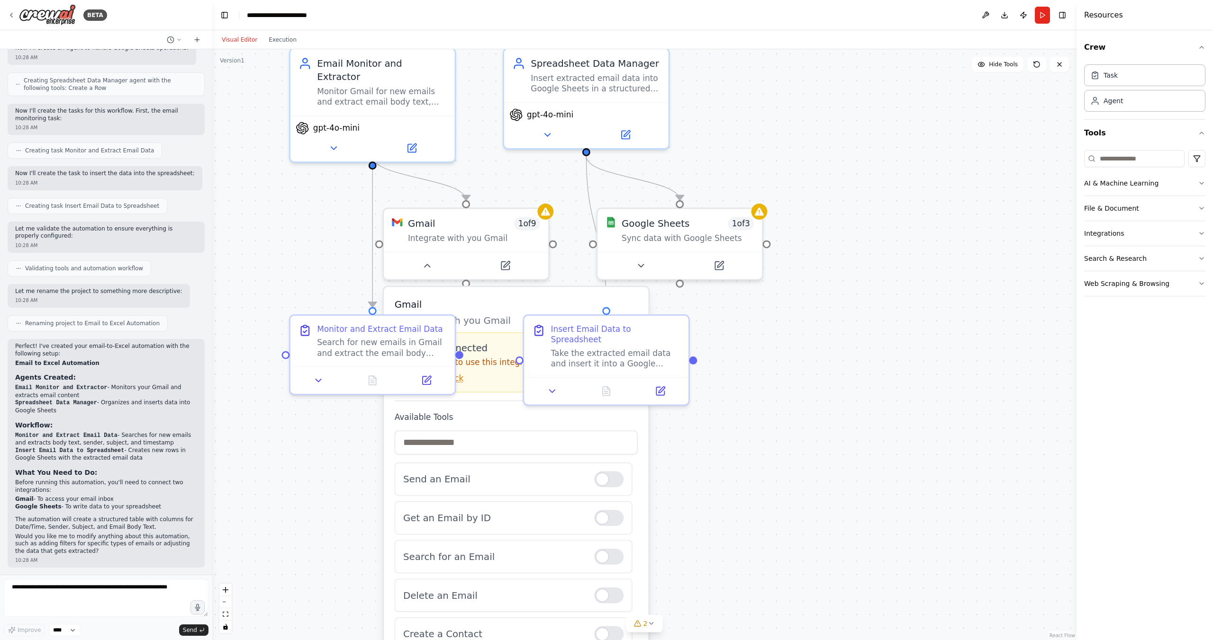
drag, startPoint x: 909, startPoint y: 404, endPoint x: 874, endPoint y: 395, distance: 35.9
click at [909, 404] on div ".deletable-edge-delete-btn { width: 20px; height: 20px; border: 0px solid #ffff…" at bounding box center [644, 344] width 864 height 591
drag, startPoint x: 680, startPoint y: 284, endPoint x: 728, endPoint y: 314, distance: 57.0
click at [728, 314] on div ".deletable-edge-delete-btn { width: 20px; height: 20px; border: 0px solid #ffff…" at bounding box center [644, 344] width 864 height 591
click at [759, 324] on div ".deletable-edge-delete-btn { width: 20px; height: 20px; border: 0px solid #ffff…" at bounding box center [644, 344] width 864 height 591
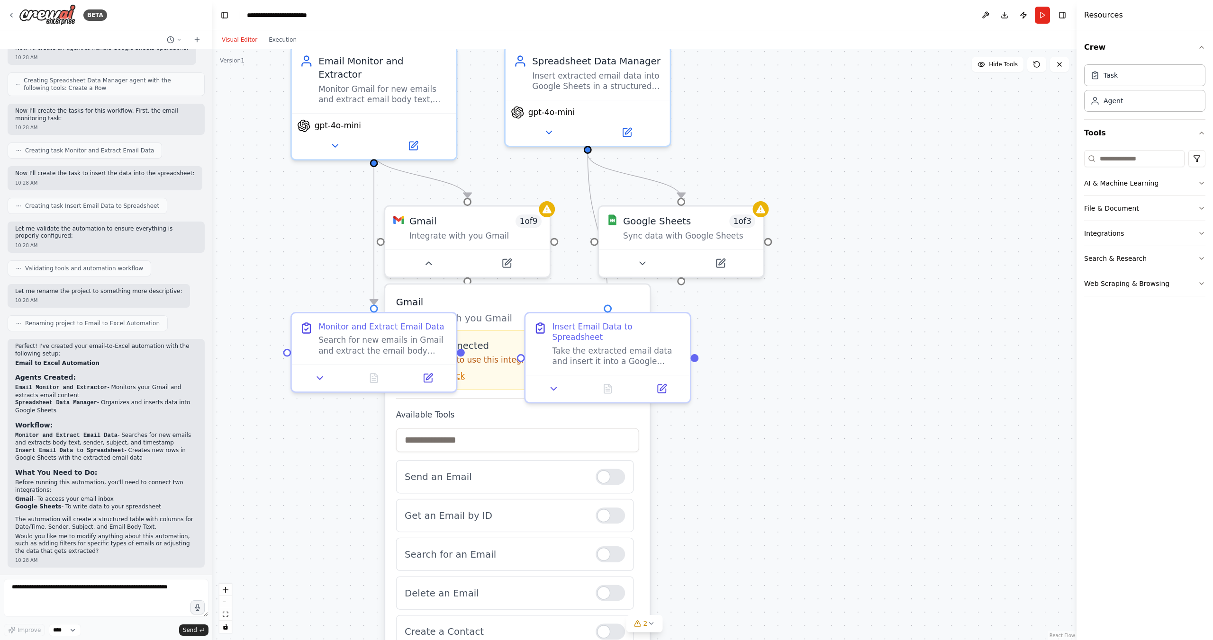
click at [686, 159] on div ".deletable-edge-delete-btn { width: 20px; height: 20px; border: 0px solid #ffff…" at bounding box center [644, 344] width 864 height 591
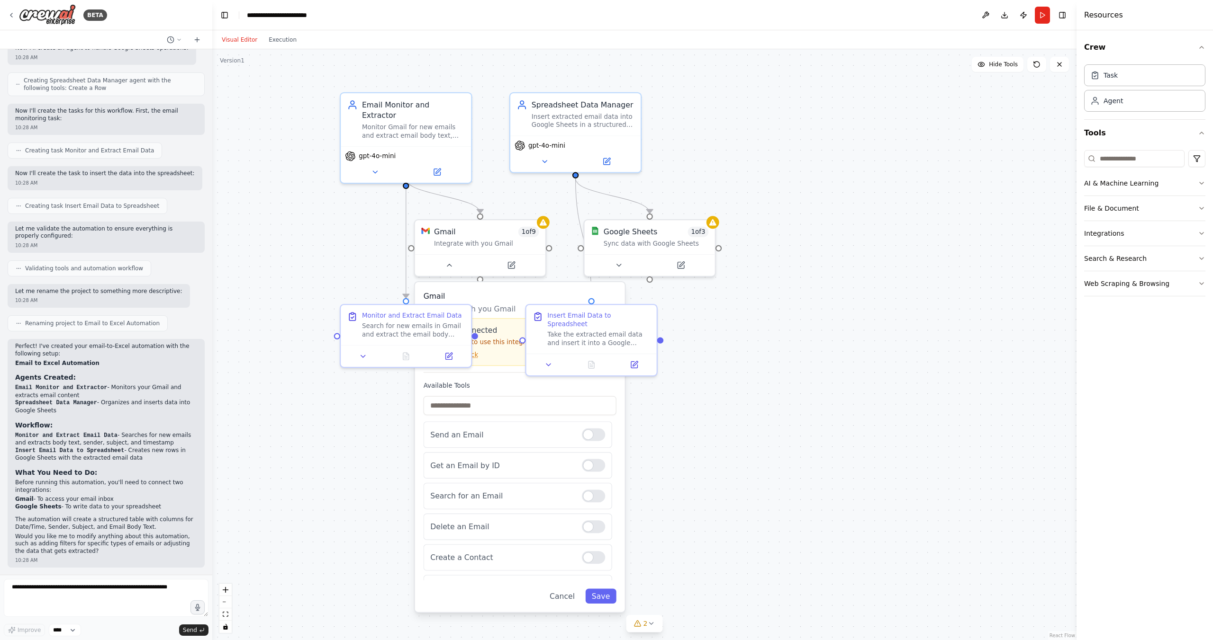
click at [741, 334] on div ".deletable-edge-delete-btn { width: 20px; height: 20px; border: 0px solid #ffff…" at bounding box center [644, 344] width 864 height 591
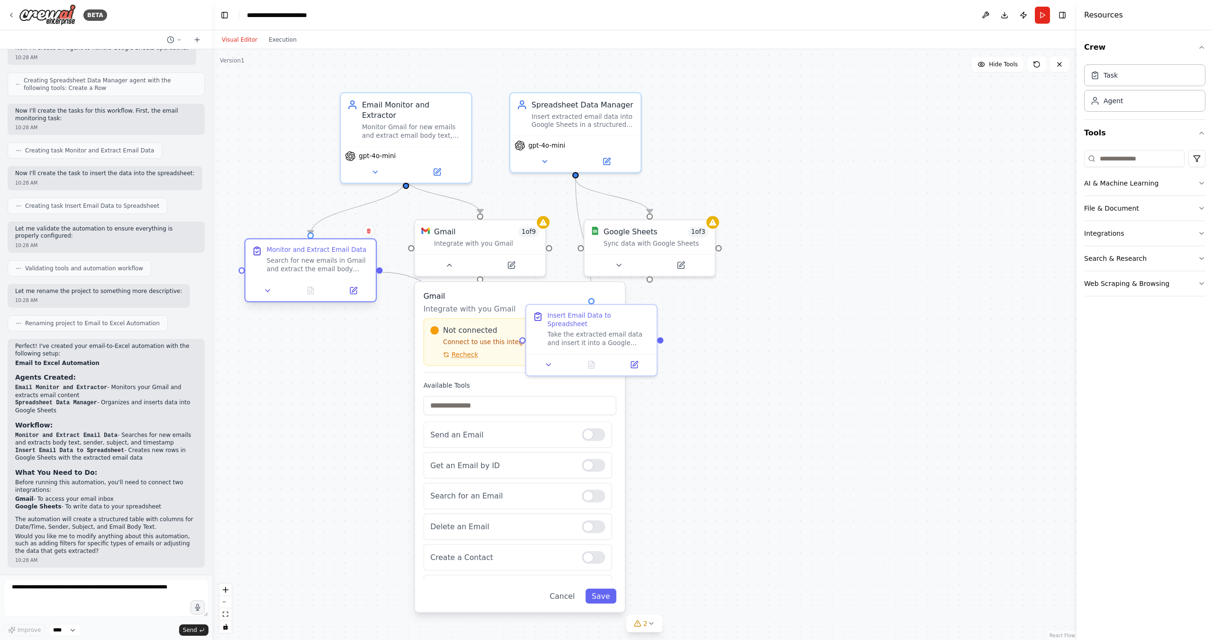
drag, startPoint x: 400, startPoint y: 327, endPoint x: 303, endPoint y: 265, distance: 115.5
click at [303, 265] on div "Search for new emails in Gmail and extract the email body text, sender informat…" at bounding box center [318, 264] width 103 height 17
drag, startPoint x: 575, startPoint y: 325, endPoint x: 829, endPoint y: 323, distance: 254.8
click at [829, 328] on div "Take the extracted email data and insert it into a Google Sheets table. Create …" at bounding box center [858, 336] width 103 height 17
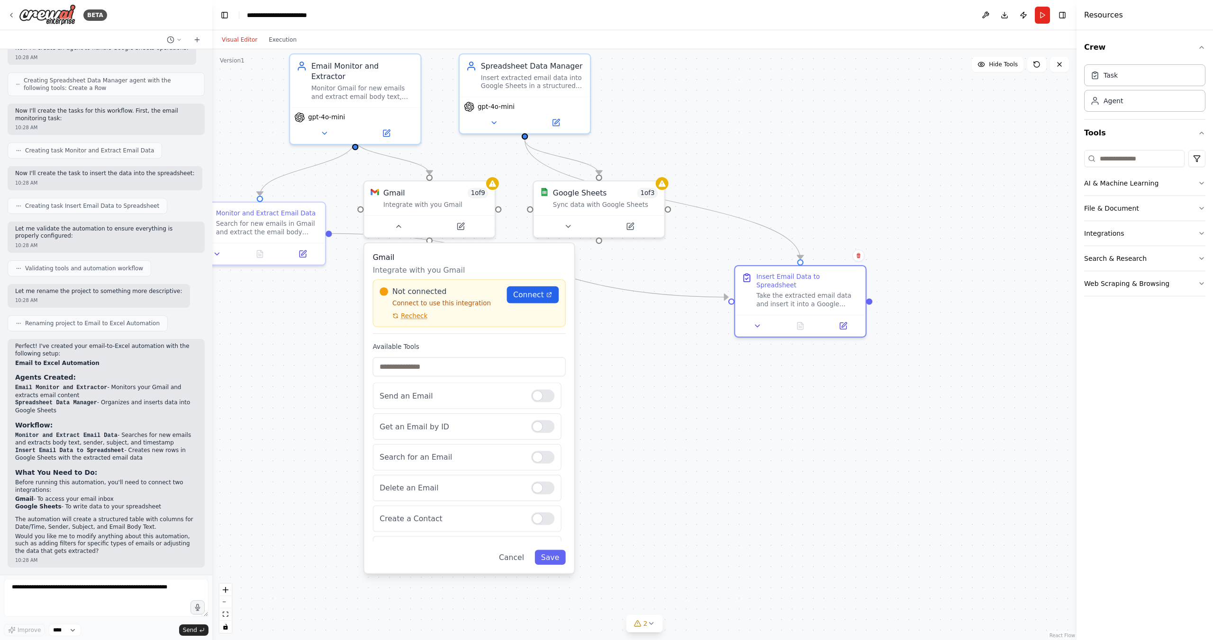
drag, startPoint x: 692, startPoint y: 383, endPoint x: 677, endPoint y: 276, distance: 108.1
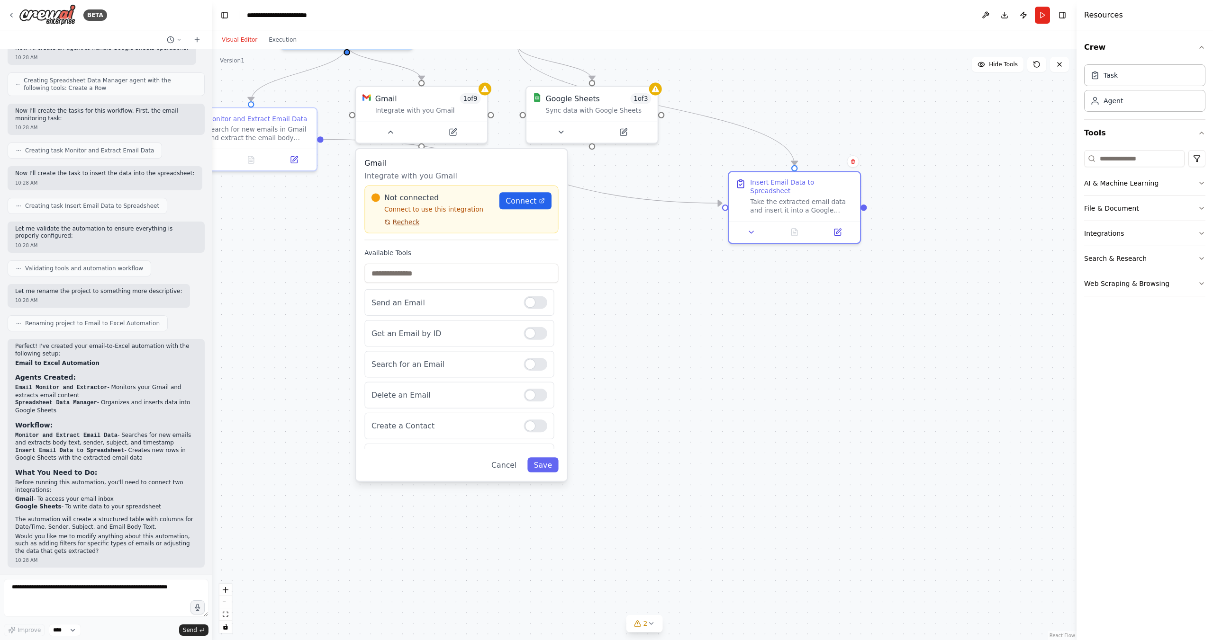
click at [400, 225] on span "Recheck" at bounding box center [406, 222] width 27 height 9
click at [519, 204] on span "Connect" at bounding box center [520, 201] width 31 height 10
click at [521, 201] on span "Connect" at bounding box center [520, 201] width 31 height 10
click at [542, 201] on icon at bounding box center [541, 201] width 4 height 4
click at [534, 203] on span "Connect" at bounding box center [520, 201] width 31 height 10
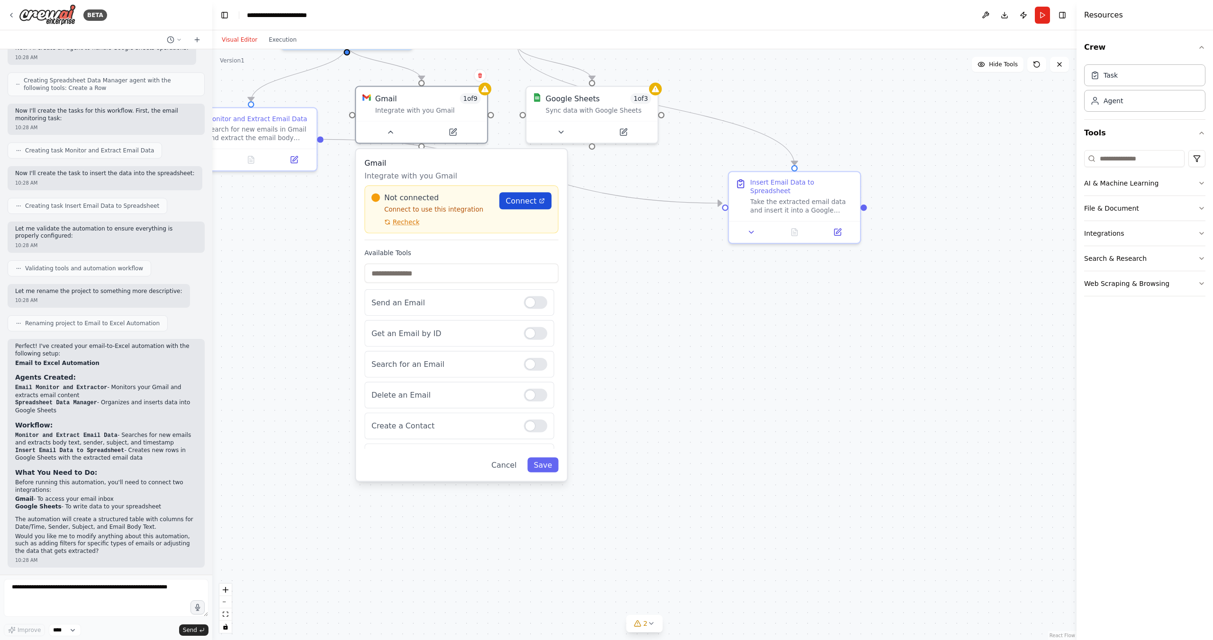
click at [534, 203] on span "Connect" at bounding box center [520, 201] width 31 height 10
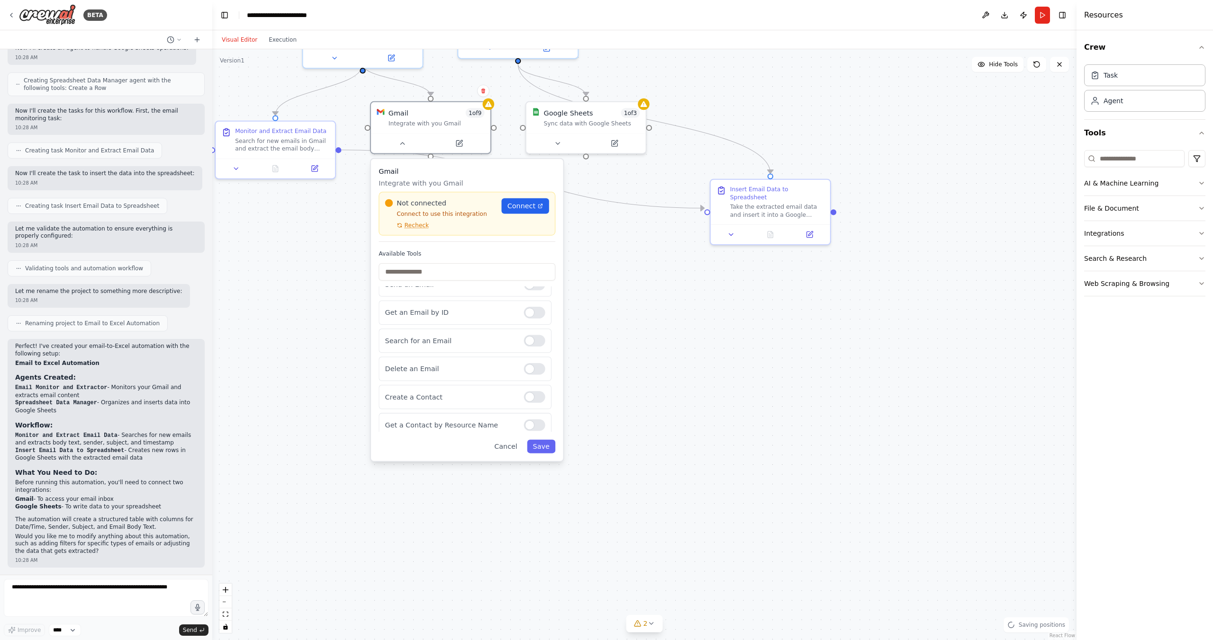
scroll to position [14, 0]
click at [525, 206] on span "Connect" at bounding box center [521, 205] width 28 height 9
click at [525, 204] on span "Connect" at bounding box center [521, 205] width 28 height 9
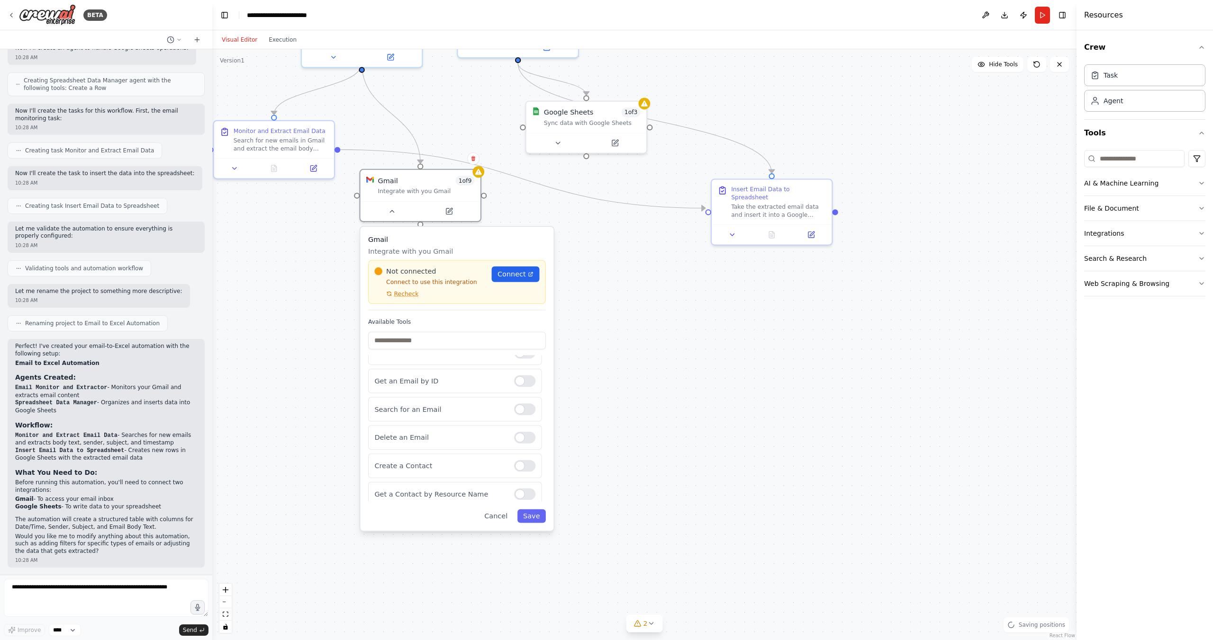
drag, startPoint x: 467, startPoint y: 174, endPoint x: 458, endPoint y: 252, distance: 78.1
click at [458, 245] on h3 "Gmail" at bounding box center [457, 240] width 178 height 10
click at [444, 189] on div "Integrate with you Gmail" at bounding box center [426, 190] width 97 height 8
click at [512, 275] on span "Connect" at bounding box center [511, 275] width 28 height 10
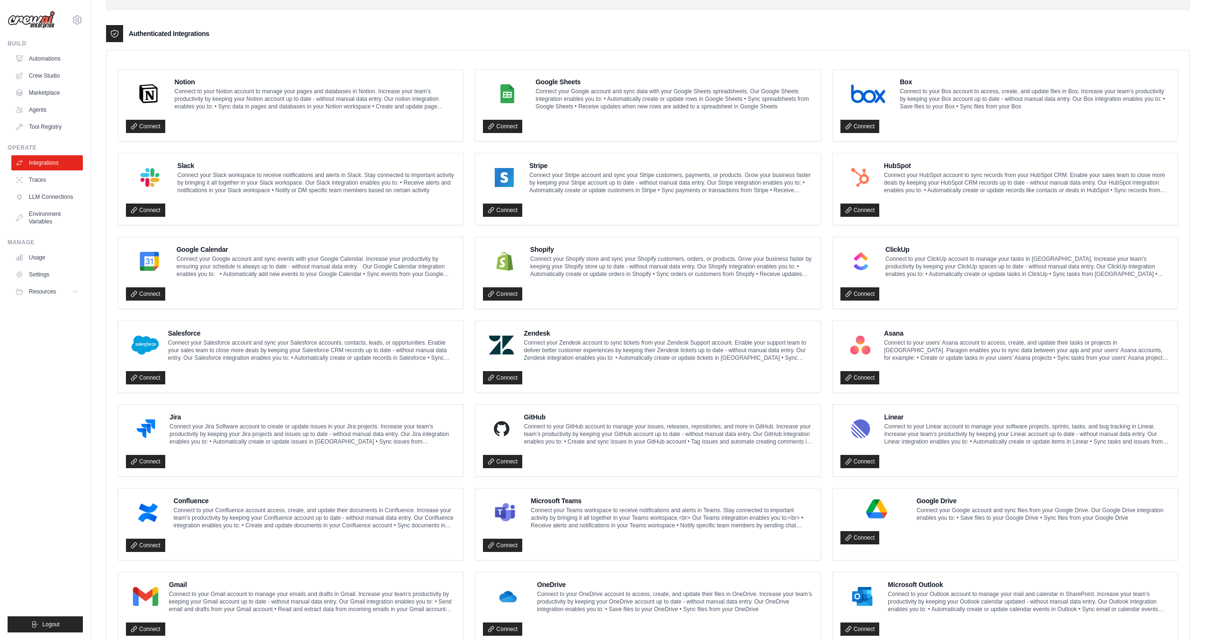
scroll to position [246, 0]
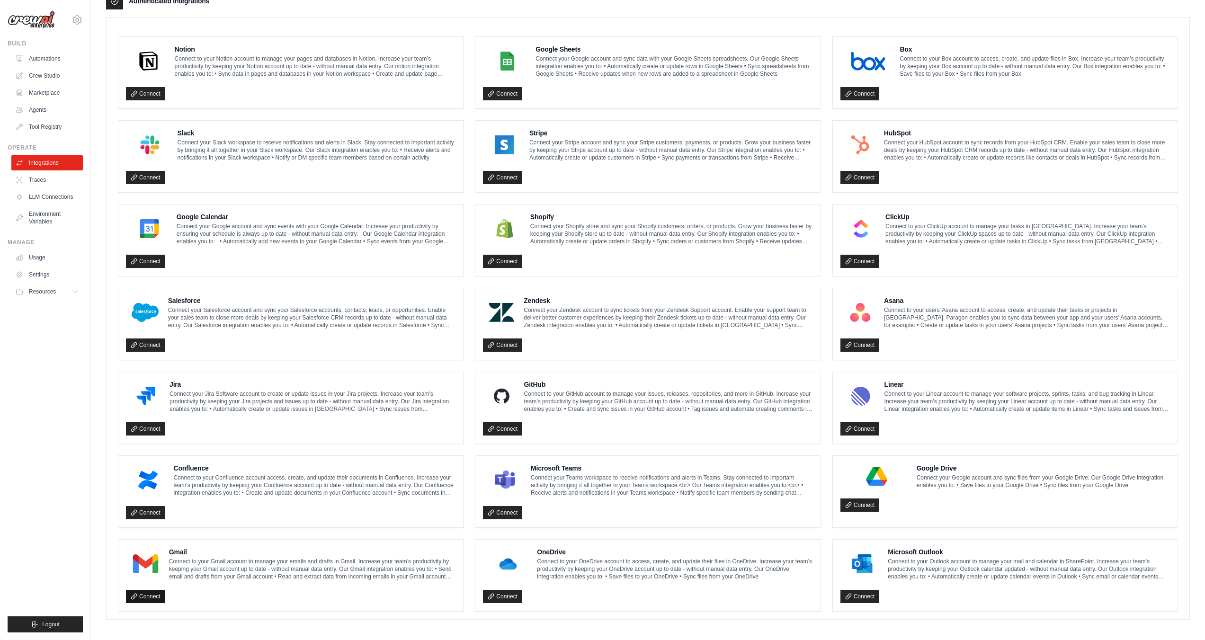
click at [144, 594] on link "Connect" at bounding box center [145, 596] width 39 height 13
click at [269, 562] on p "Connect to your Gmail account to manage your emails and drafts in Gmail. Increa…" at bounding box center [312, 569] width 287 height 23
click at [148, 257] on link "Connect" at bounding box center [145, 261] width 39 height 13
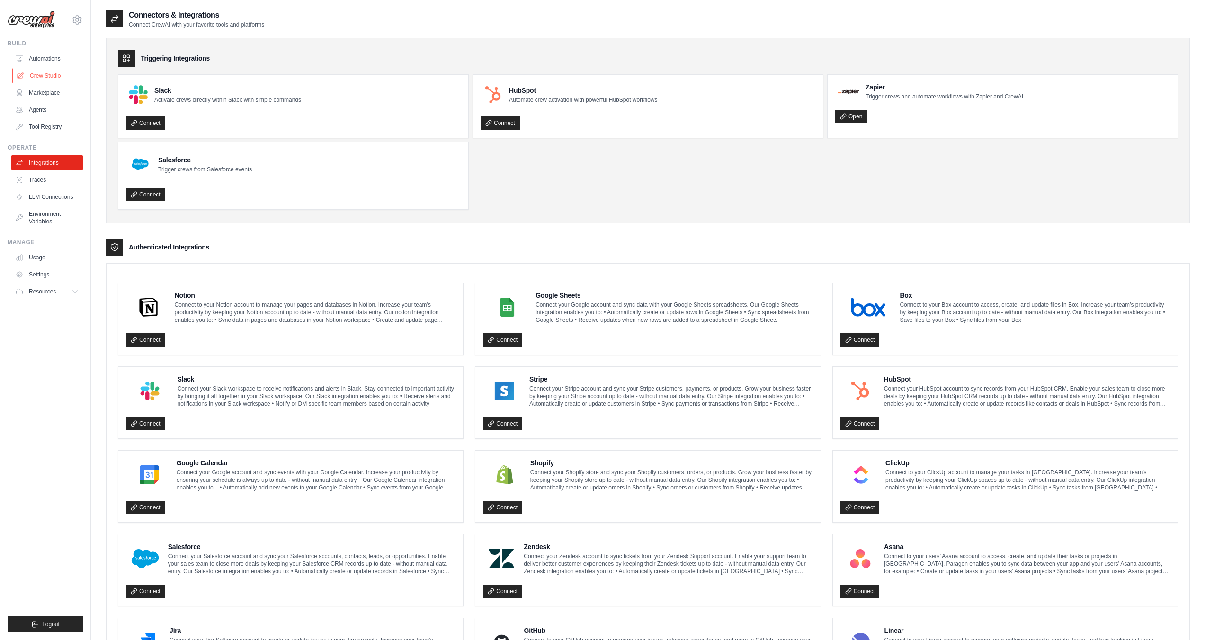
click at [47, 72] on link "Crew Studio" at bounding box center [48, 75] width 72 height 15
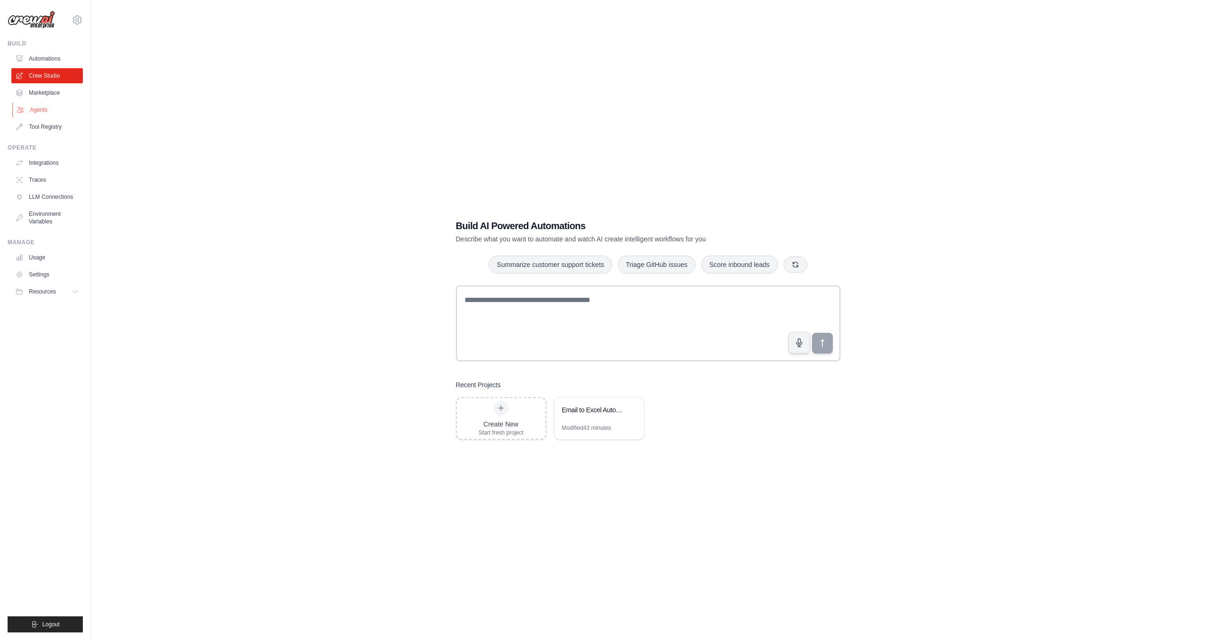
click at [40, 111] on link "Agents" at bounding box center [48, 109] width 72 height 15
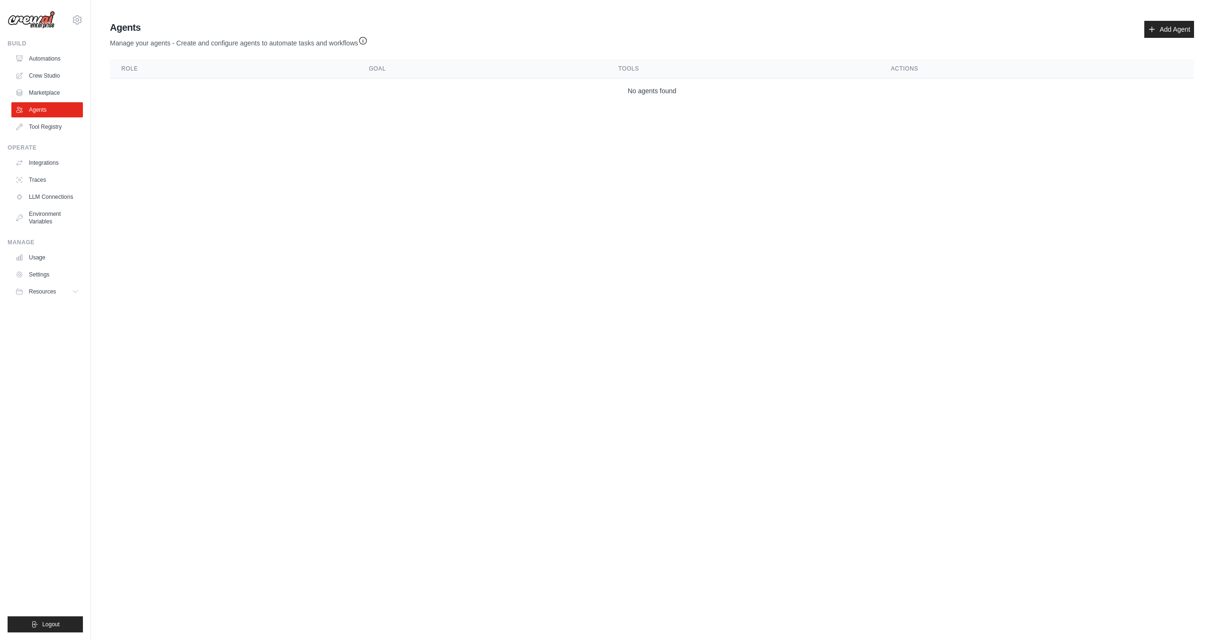
click at [674, 131] on body "[EMAIL_ADDRESS][PERSON_NAME][DOMAIN_NAME] Settings Build Automations Crew Studio" at bounding box center [606, 320] width 1213 height 640
click at [1182, 26] on link "Add Agent" at bounding box center [1169, 29] width 50 height 17
click at [1164, 28] on link "Add Agent" at bounding box center [1169, 29] width 50 height 17
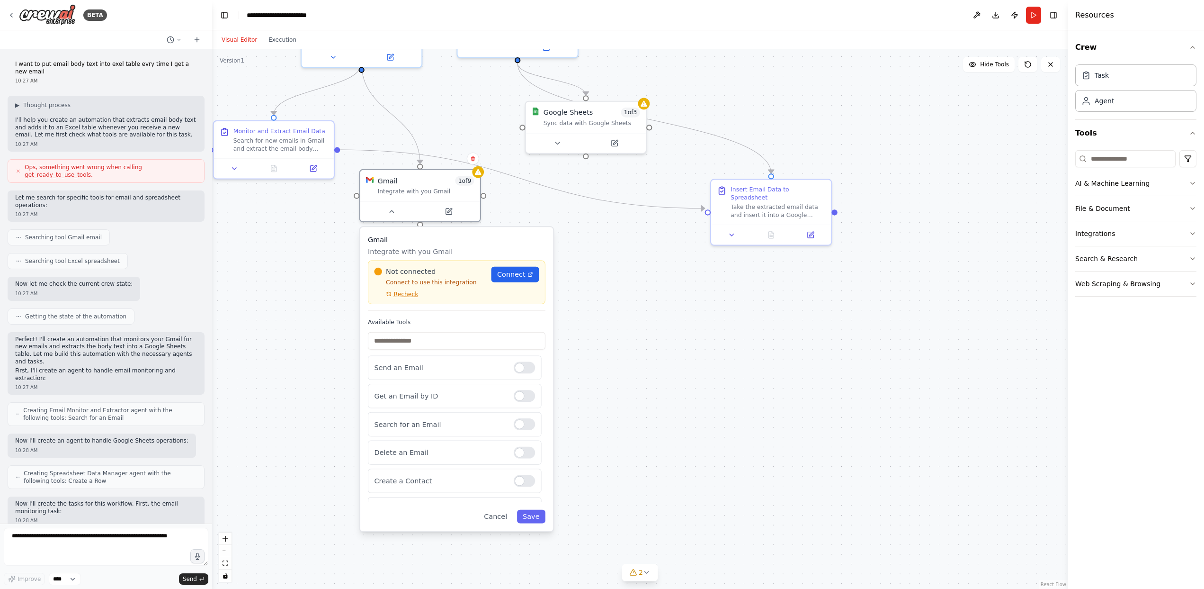
scroll to position [14, 0]
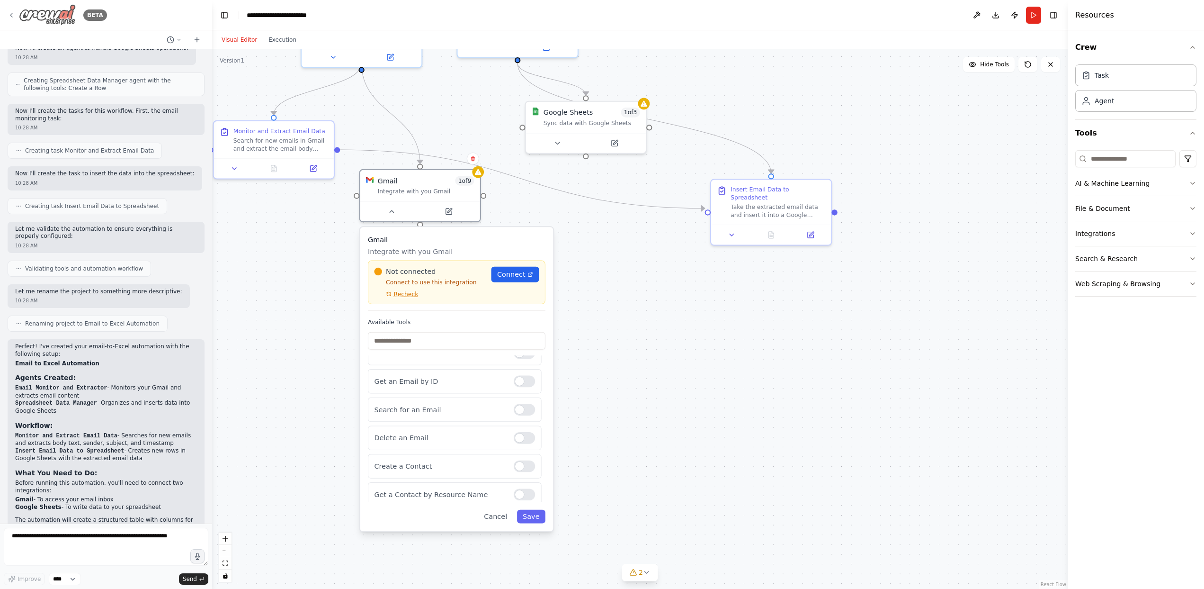
click at [50, 16] on img at bounding box center [47, 14] width 57 height 21
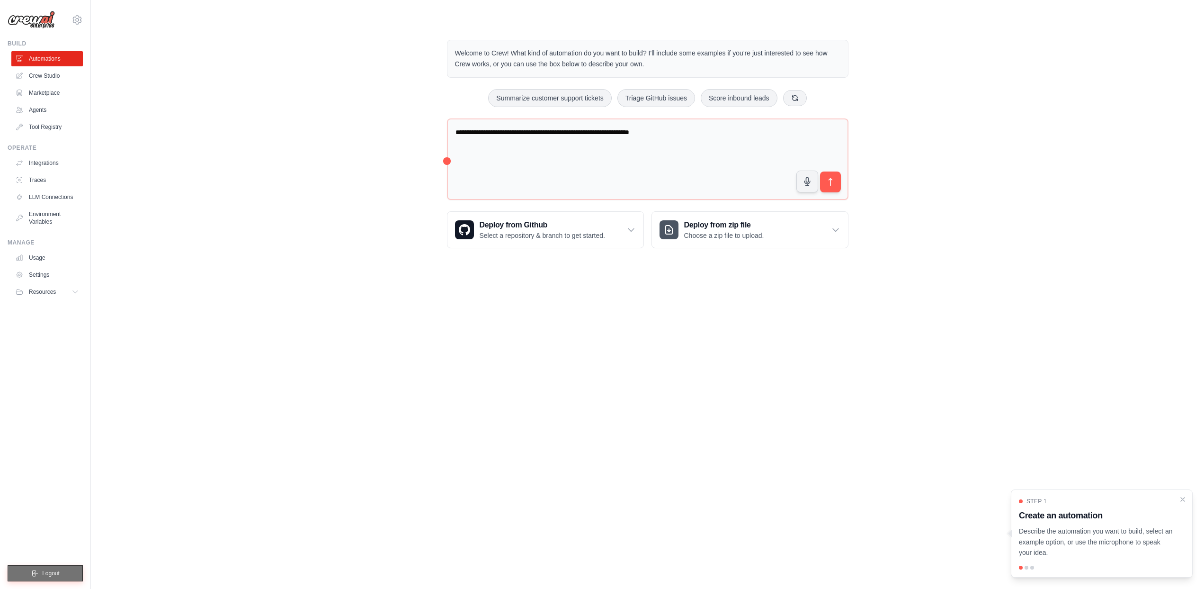
click at [49, 578] on button "Logout" at bounding box center [45, 573] width 75 height 16
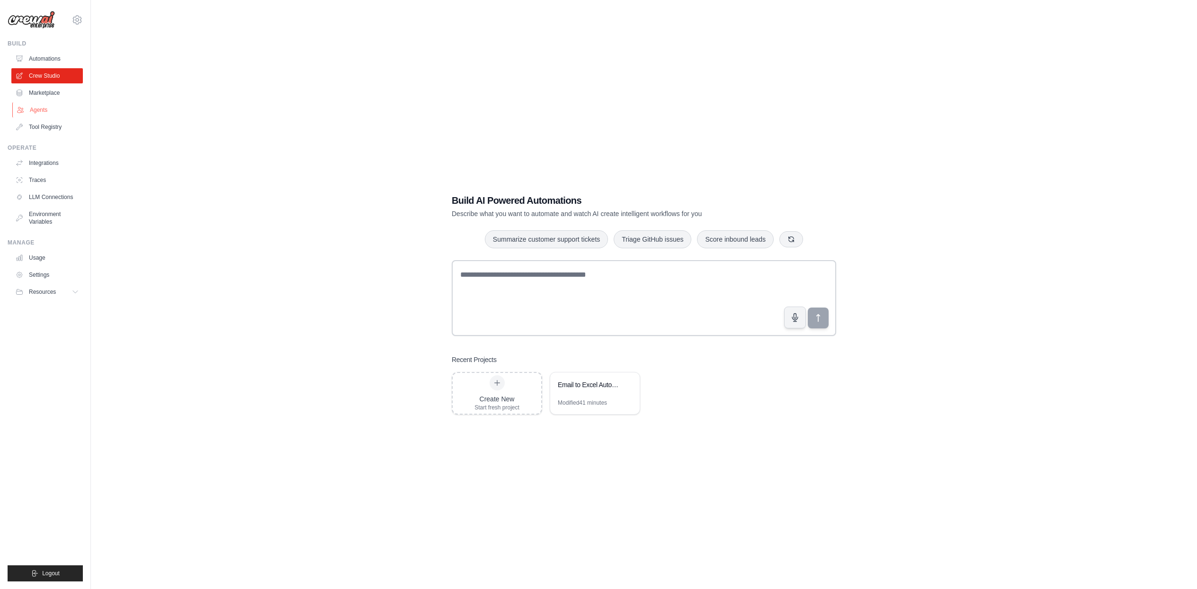
click at [37, 110] on link "Agents" at bounding box center [48, 109] width 72 height 15
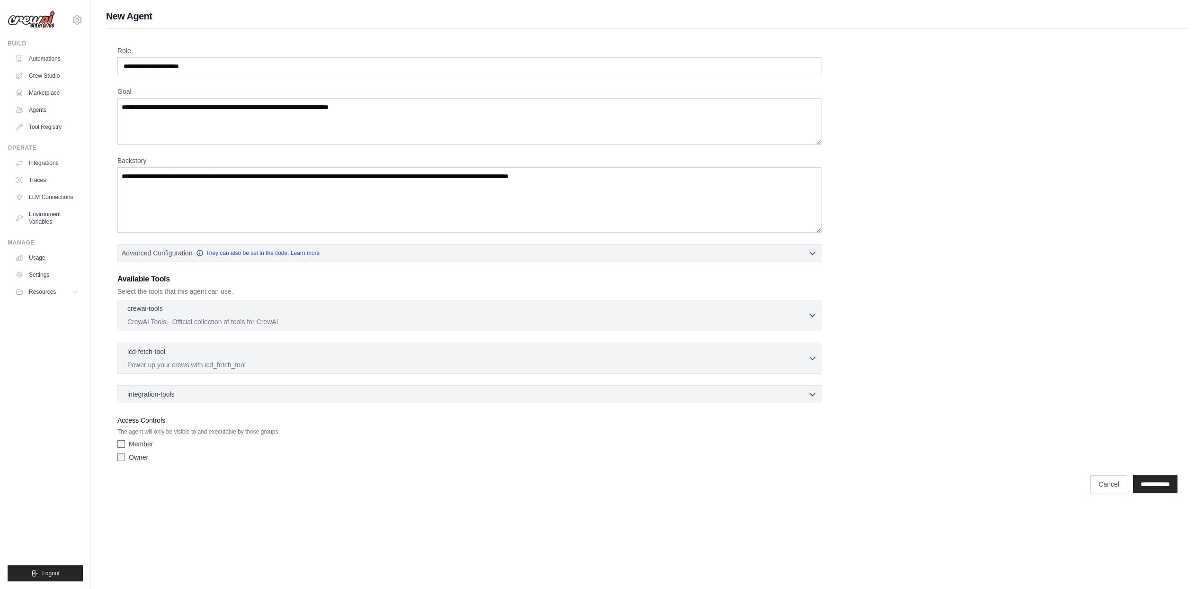
click at [413, 315] on div "crewai-tools 0 selected CrewAI Tools - Official collection of tools for CrewAI" at bounding box center [467, 315] width 681 height 23
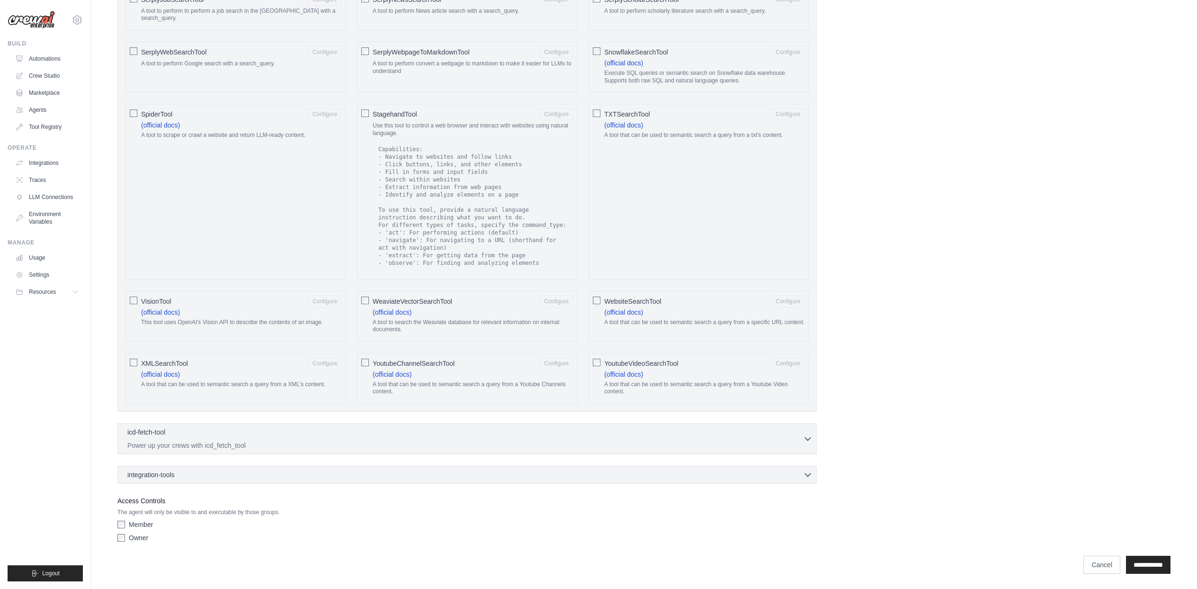
scroll to position [1367, 0]
click at [247, 439] on div "icd-fetch-tool 0 selected Power up your crews with icd_fetch_tool" at bounding box center [465, 438] width 676 height 23
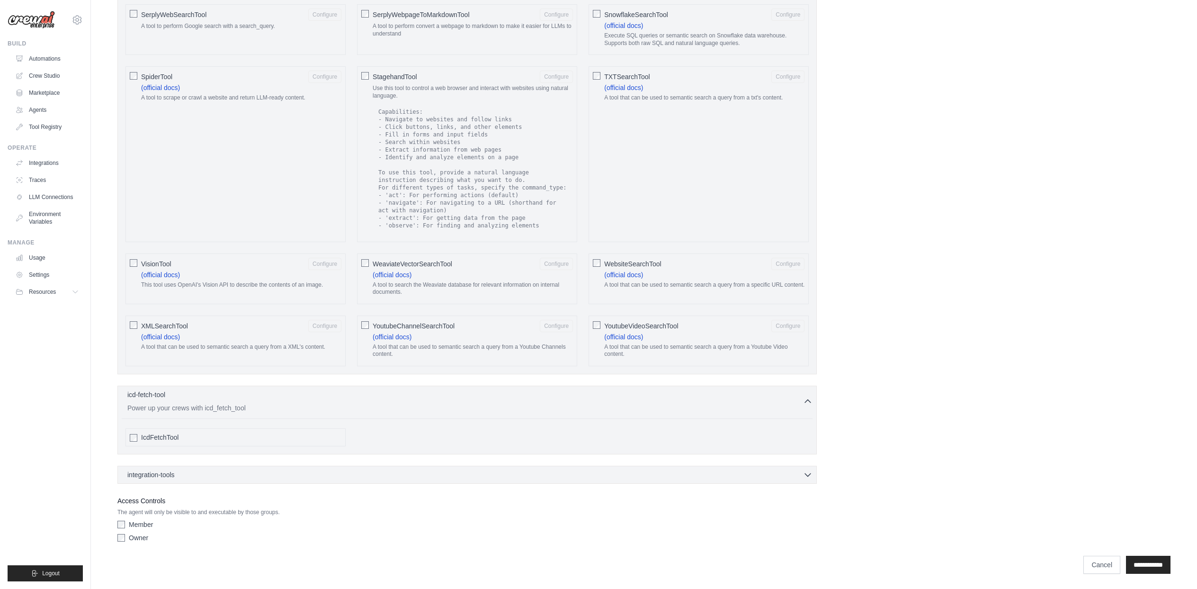
scroll to position [1405, 0]
click at [243, 480] on div "integration-tools 0 selected Notion Google Sheets Box Jira" at bounding box center [467, 475] width 700 height 18
click at [246, 476] on div "integration-tools 0 selected" at bounding box center [469, 473] width 685 height 9
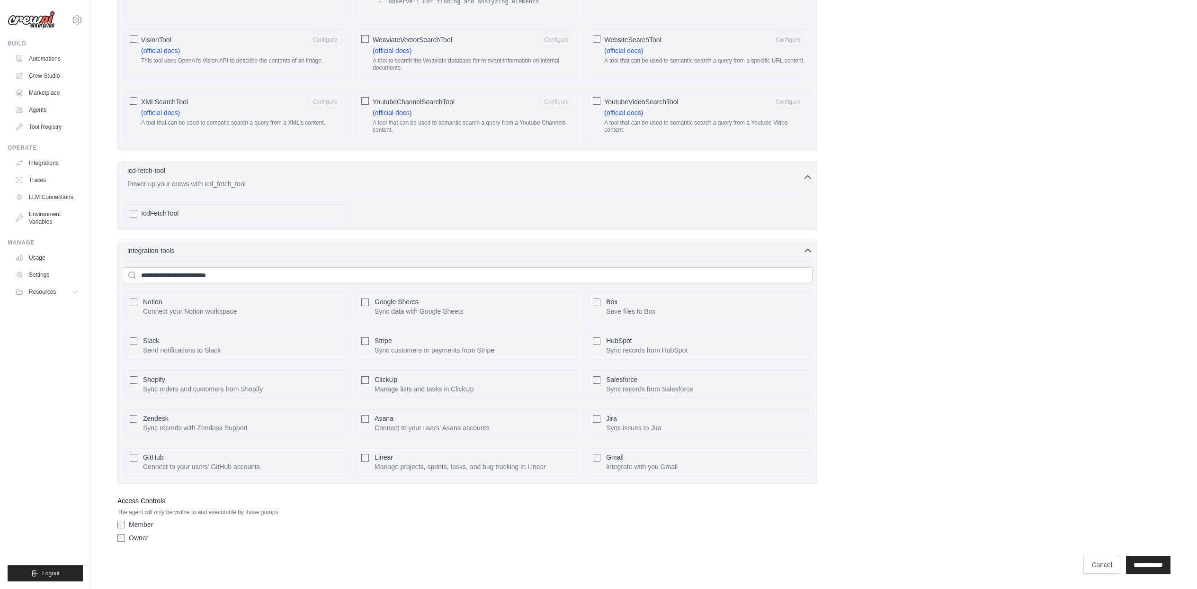
scroll to position [1629, 0]
click at [557, 306] on button "Configure" at bounding box center [556, 306] width 33 height 12
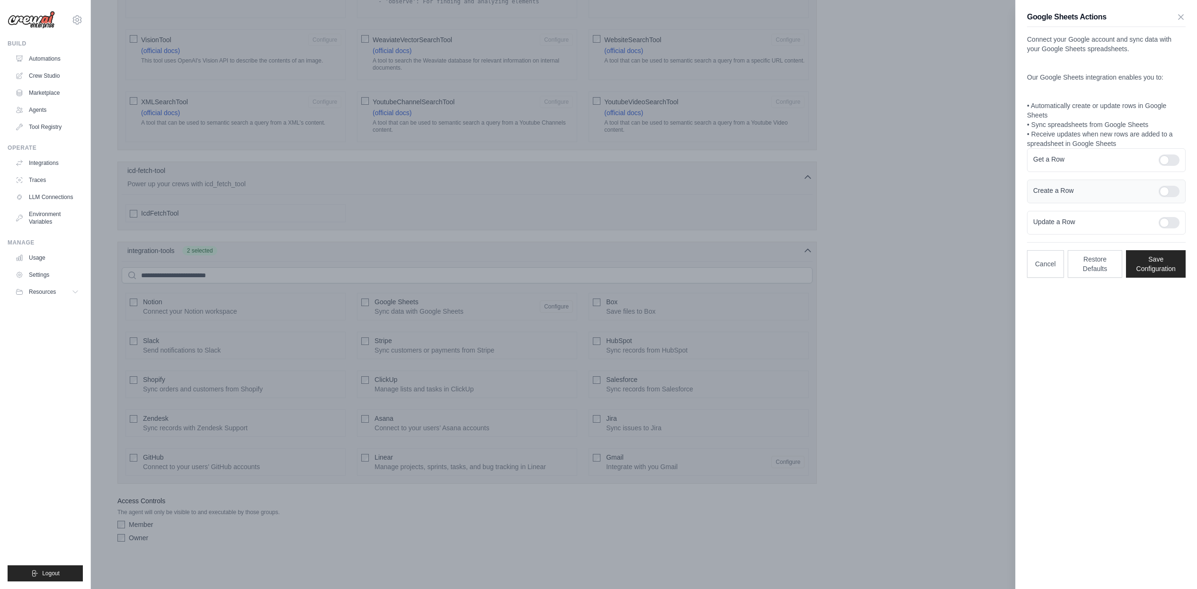
click at [1175, 193] on div at bounding box center [1169, 191] width 21 height 11
click at [1160, 259] on button "Save Configuration" at bounding box center [1156, 263] width 60 height 27
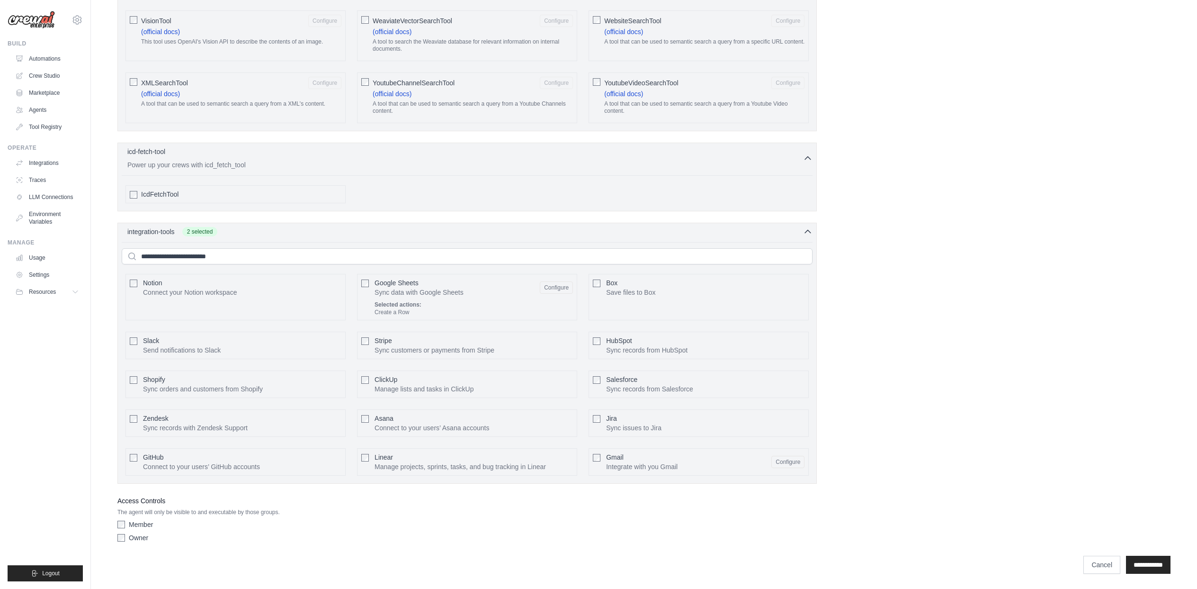
click at [781, 468] on button "Configure" at bounding box center [788, 462] width 33 height 12
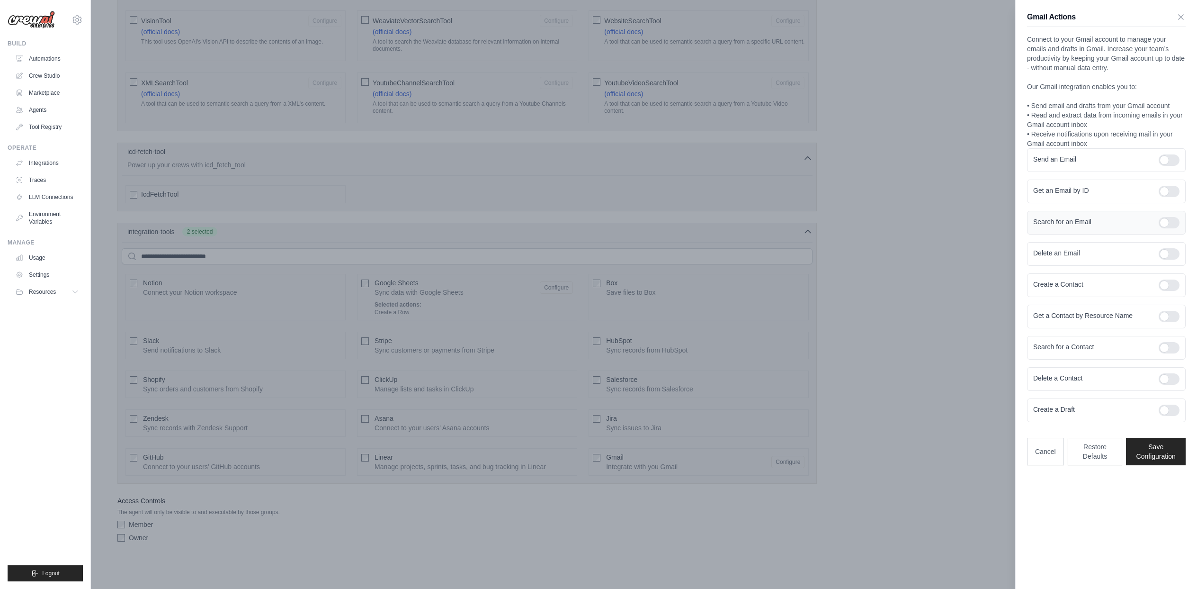
click at [1173, 221] on div at bounding box center [1169, 222] width 21 height 11
click at [1156, 449] on button "Save Configuration" at bounding box center [1156, 450] width 60 height 27
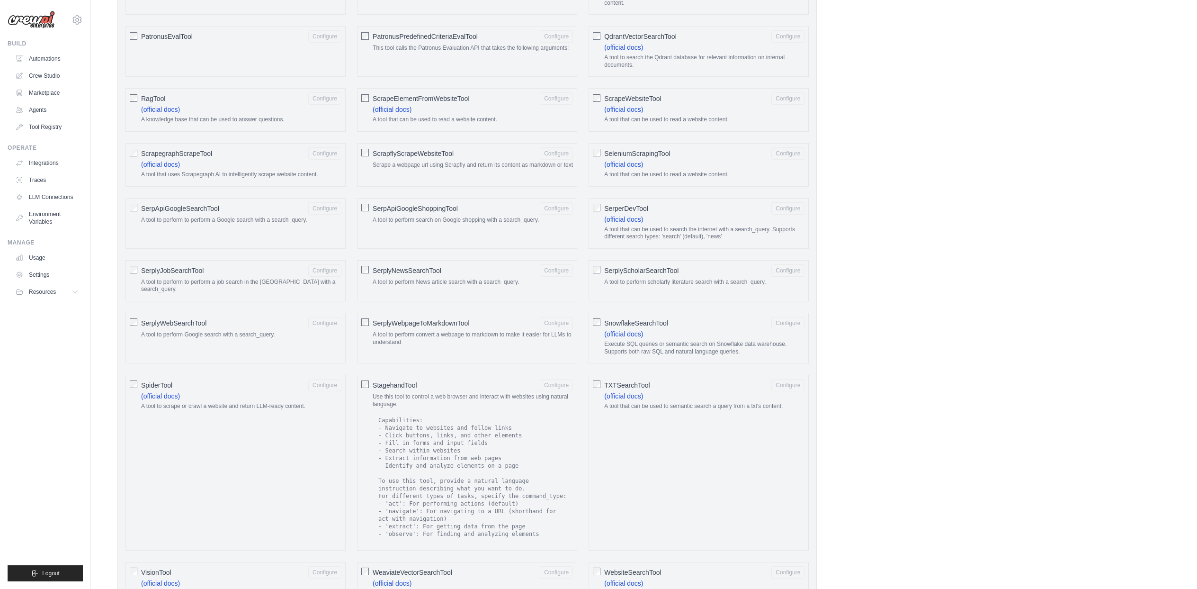
scroll to position [886, 0]
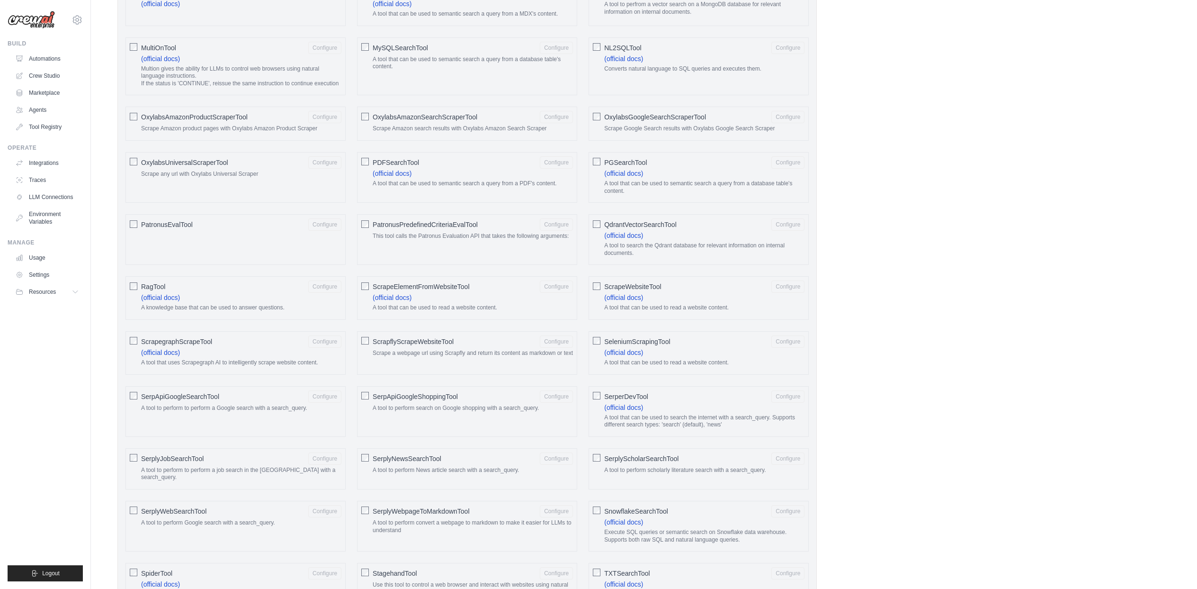
click at [448, 191] on label "PDFSearchTool Configure (official docs) A tool that can be used to semantic sea…" at bounding box center [473, 173] width 200 height 35
click at [563, 168] on button "Configure" at bounding box center [556, 162] width 33 height 12
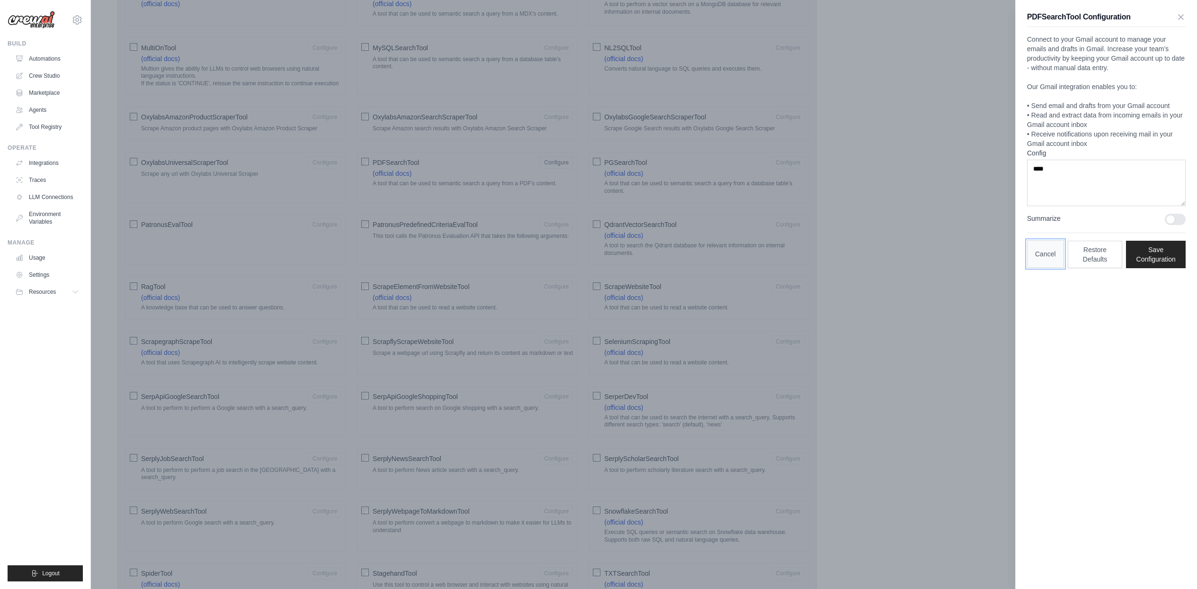
click at [1045, 264] on button "Cancel" at bounding box center [1045, 253] width 37 height 27
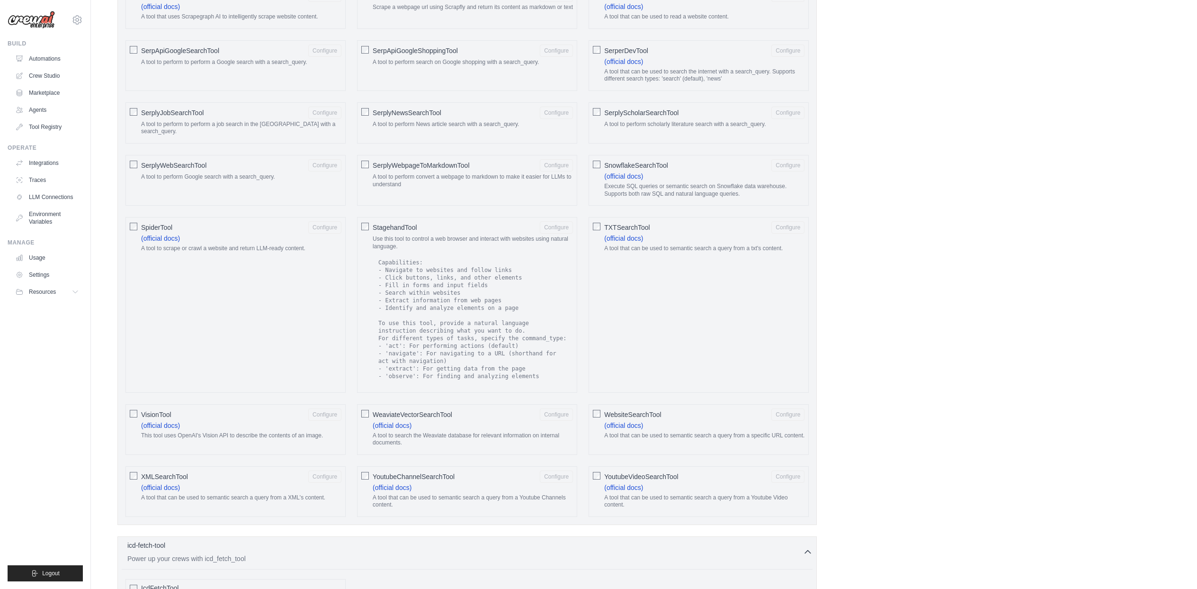
drag, startPoint x: 785, startPoint y: 349, endPoint x: 743, endPoint y: 261, distance: 97.7
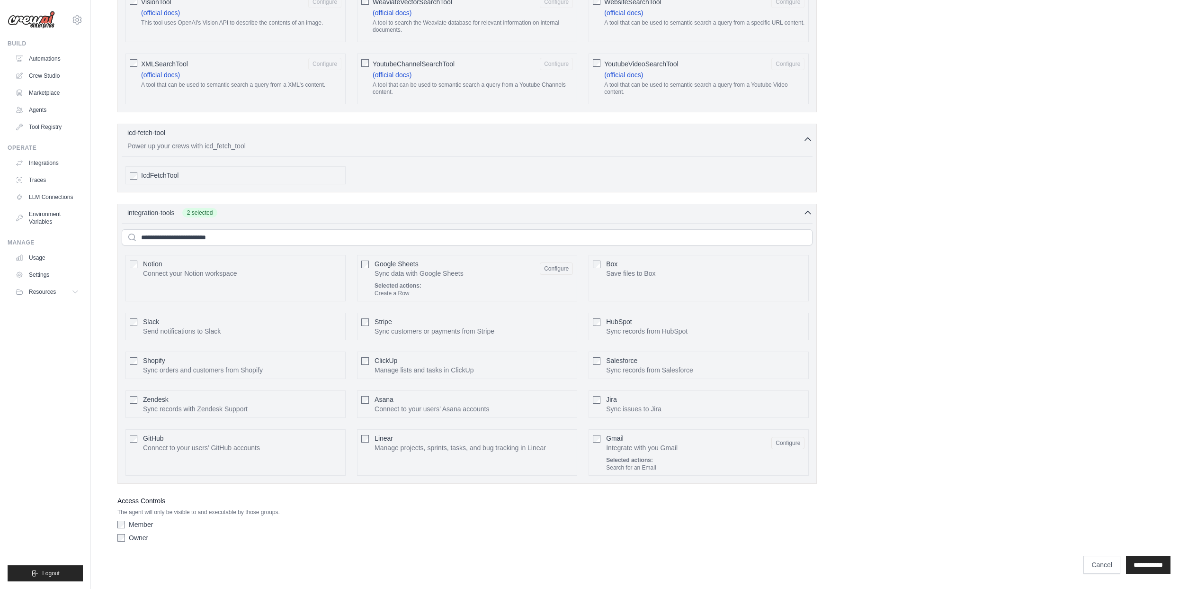
scroll to position [1667, 0]
click at [1143, 566] on input "**********" at bounding box center [1148, 565] width 45 height 18
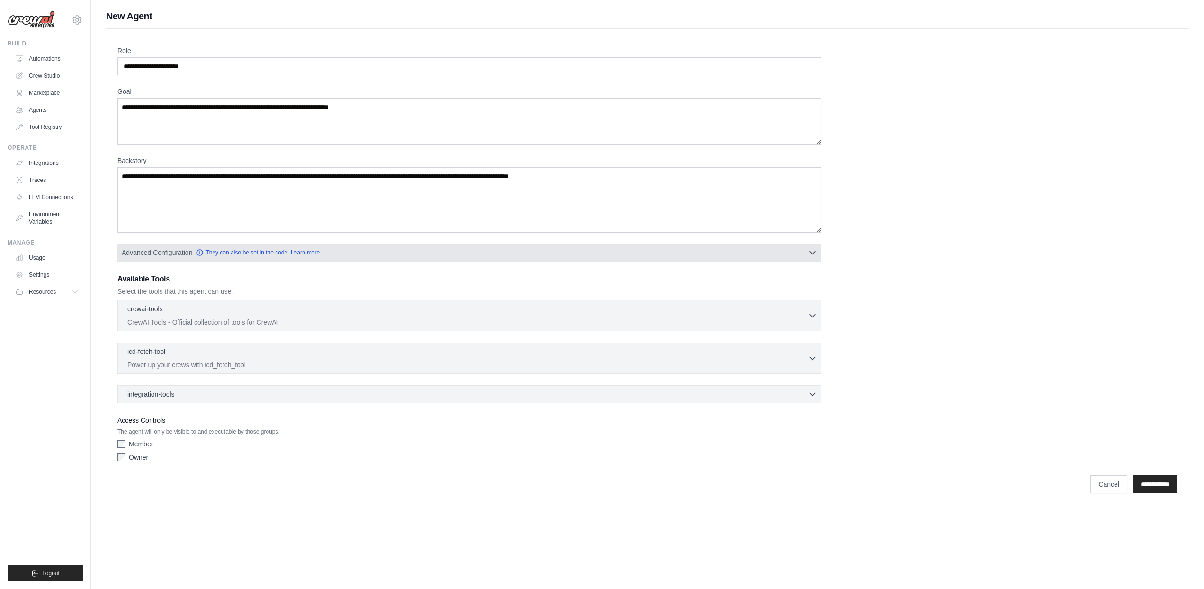
click at [282, 255] on link "They can also be set in the code. Learn more" at bounding box center [258, 253] width 124 height 8
